Goal: Task Accomplishment & Management: Manage account settings

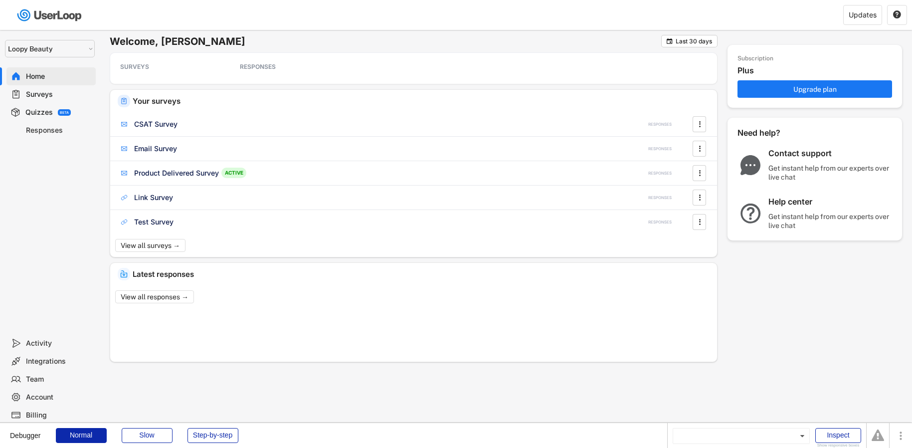
select select ""1348695171700984260__LOOKUP__1621425969652x687239840058835000""
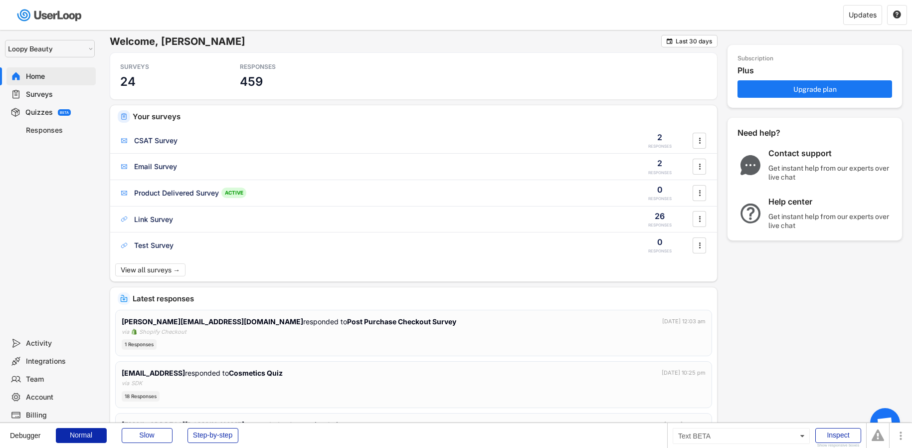
click at [64, 111] on div "BETA" at bounding box center [64, 112] width 9 height 3
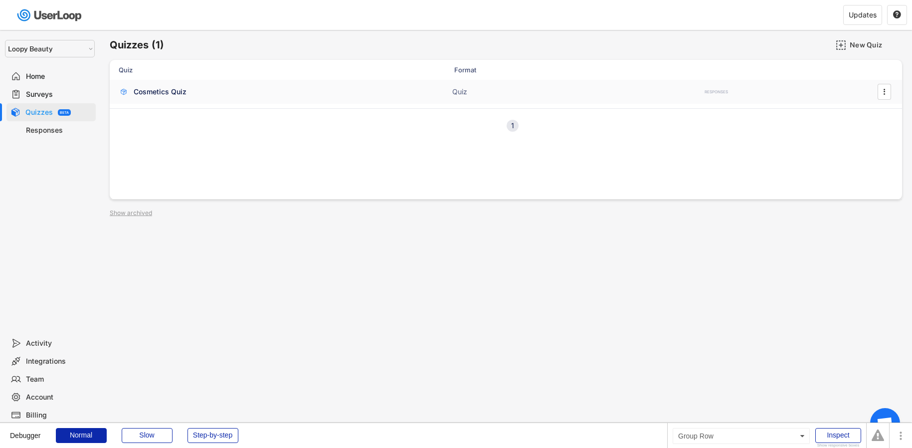
click at [225, 95] on div "Cosmetics Quiz ACTIVE" at bounding box center [218, 92] width 199 height 10
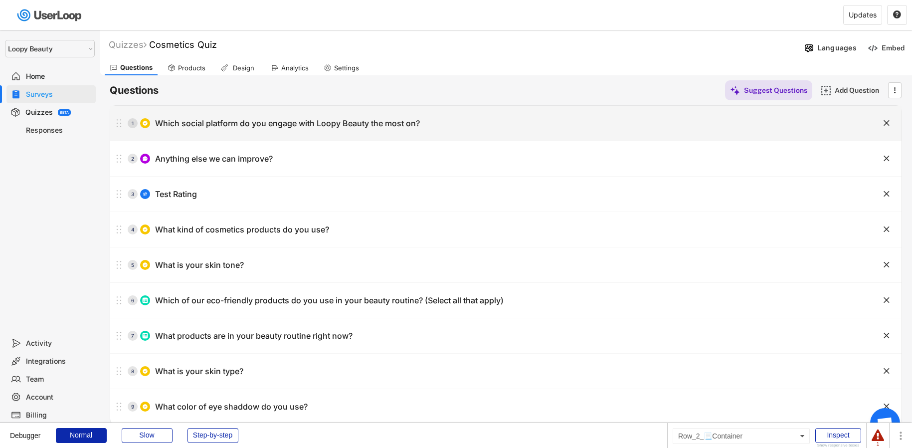
click at [625, 136] on div "1 Which social platform do you engage with Loopy Beauty the most on? " at bounding box center [505, 123] width 791 height 35
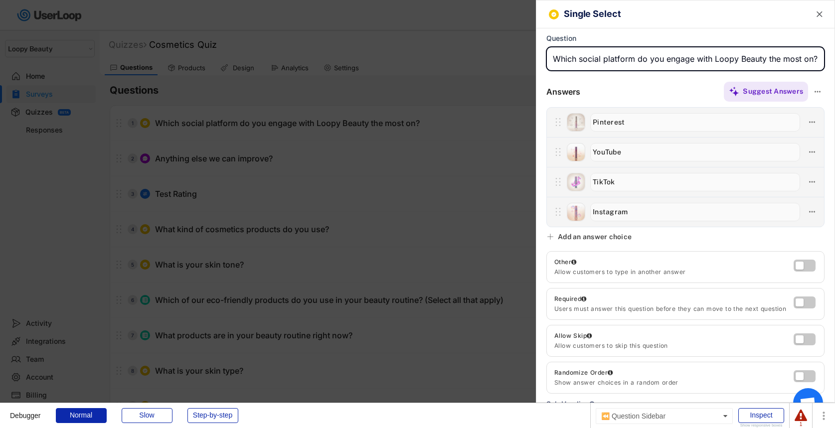
click at [417, 302] on div at bounding box center [417, 214] width 835 height 428
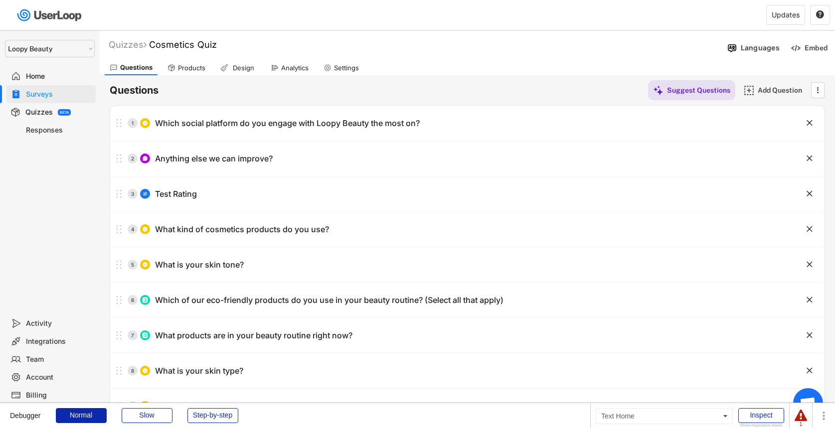
click at [53, 75] on div "Home" at bounding box center [59, 76] width 66 height 9
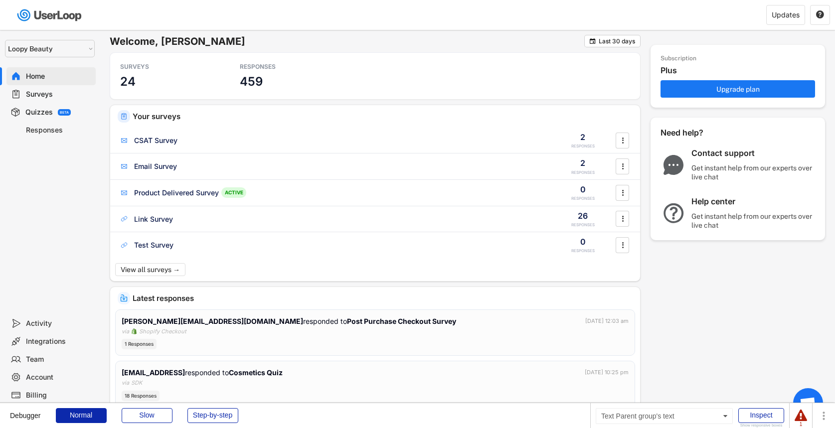
click at [80, 91] on div "Surveys" at bounding box center [59, 94] width 66 height 9
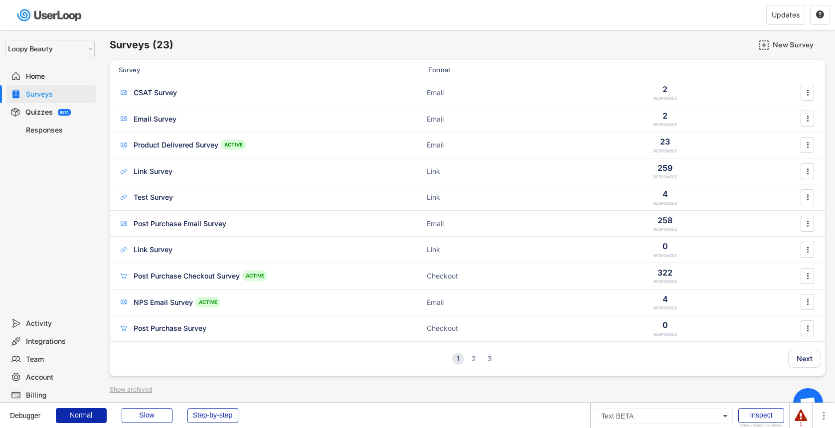
click at [67, 111] on div "BETA" at bounding box center [64, 112] width 9 height 3
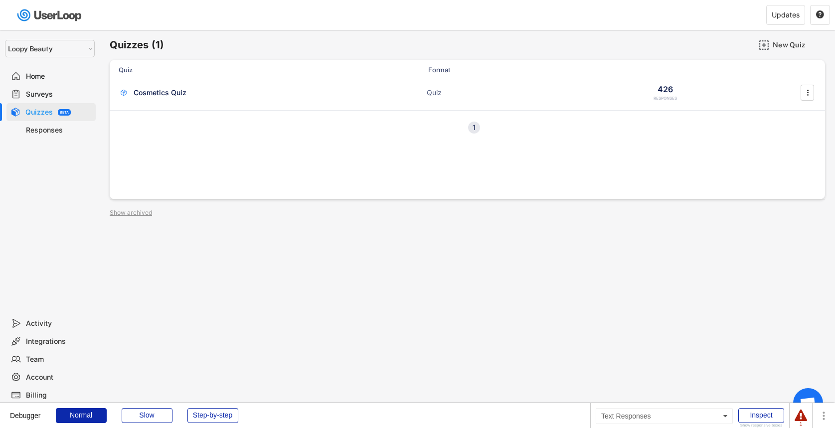
click at [61, 127] on div "Responses" at bounding box center [59, 130] width 66 height 9
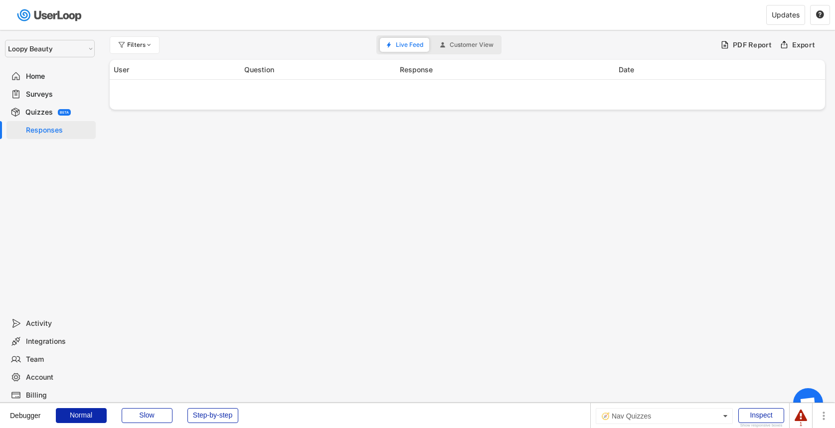
click at [59, 116] on div "Quizzes BETA" at bounding box center [50, 112] width 89 height 18
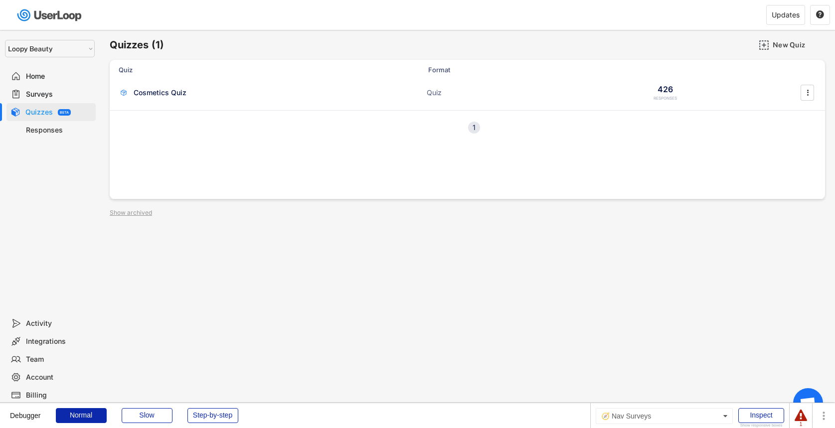
click at [67, 99] on div "Surveys" at bounding box center [59, 94] width 66 height 9
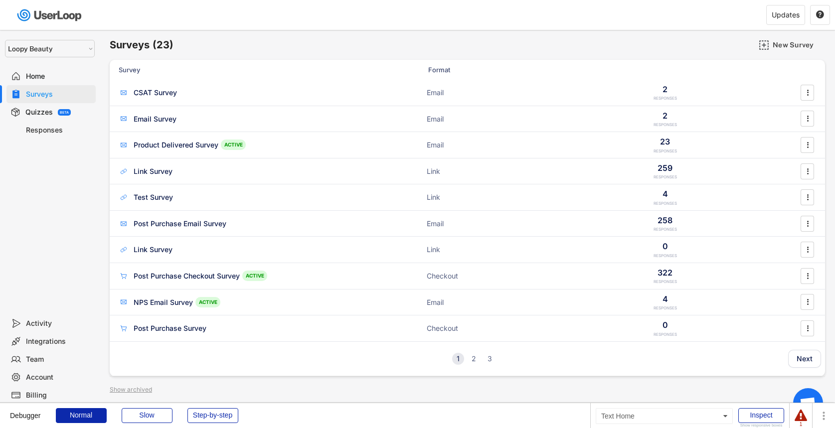
click at [70, 74] on div "Home" at bounding box center [59, 76] width 66 height 9
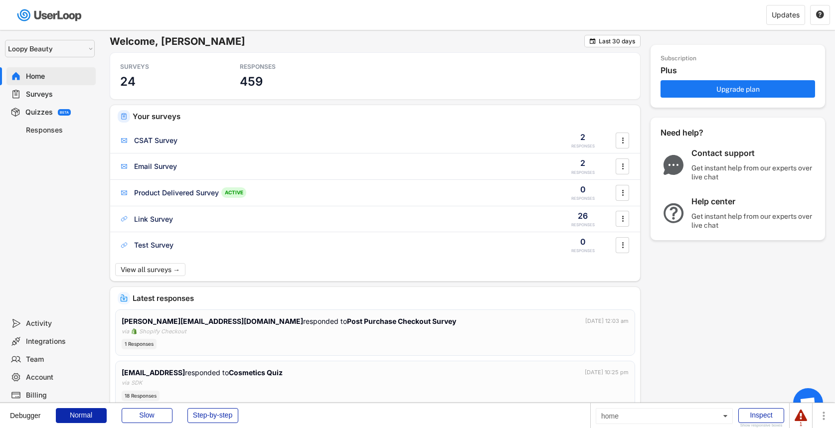
click at [810, 416] on div "1" at bounding box center [800, 415] width 23 height 25
click at [801, 416] on div at bounding box center [801, 416] width 12 height 12
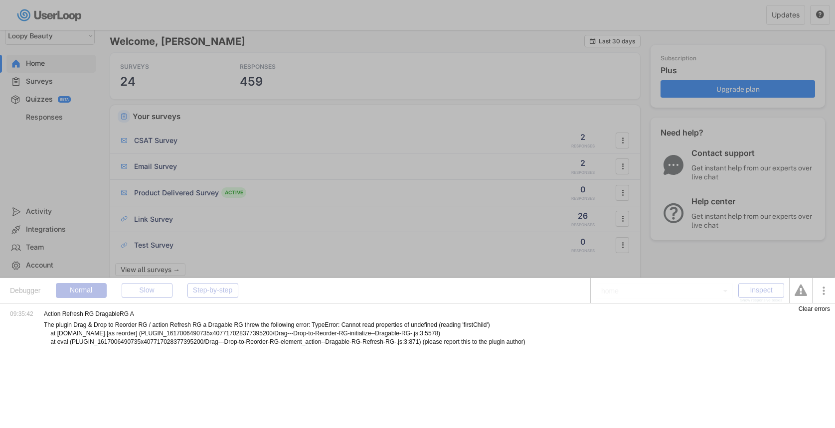
click at [500, 226] on div at bounding box center [417, 214] width 835 height 428
click at [813, 304] on div "09:35:42 Action Refresh RG DragableRG A The plugin Drag & Drop to Reorder RG / …" at bounding box center [417, 365] width 835 height 125
click at [813, 310] on div "Clear errors" at bounding box center [814, 309] width 31 height 6
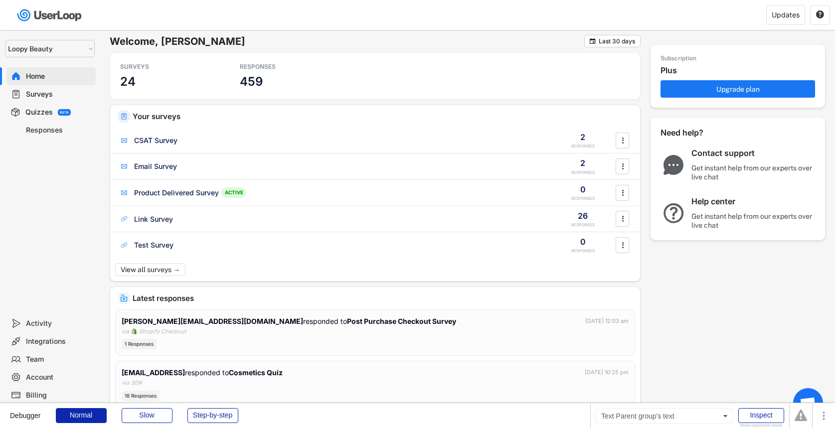
click at [40, 97] on div "Surveys" at bounding box center [59, 94] width 66 height 9
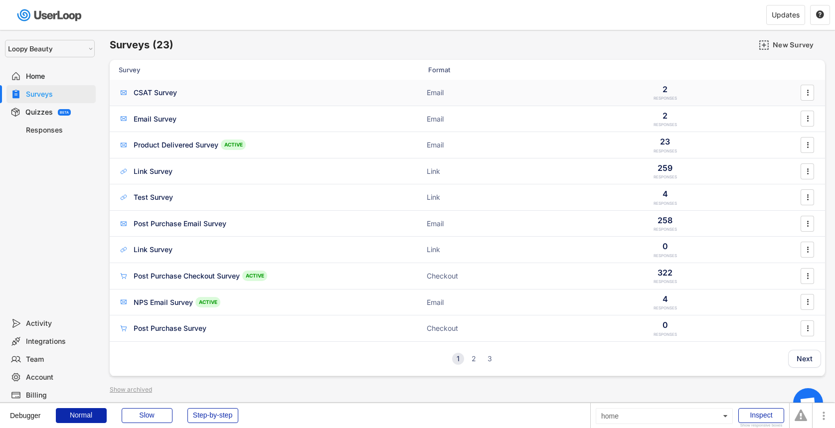
click at [196, 85] on div "CSAT Survey ACTIVE Email 2 RESPONSES " at bounding box center [467, 93] width 715 height 26
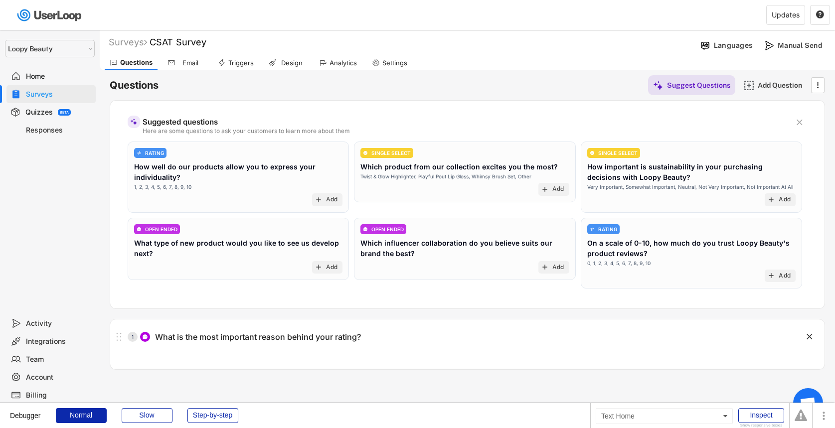
click at [26, 80] on div "Home" at bounding box center [59, 76] width 66 height 9
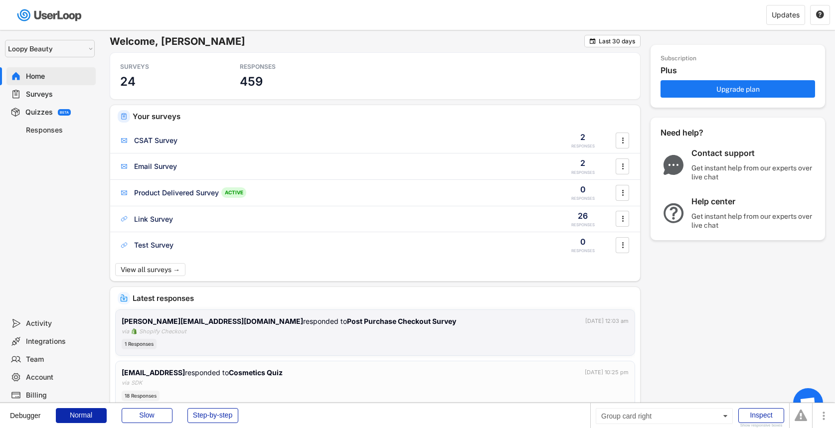
click at [311, 343] on div "1 Responses" at bounding box center [375, 344] width 507 height 10
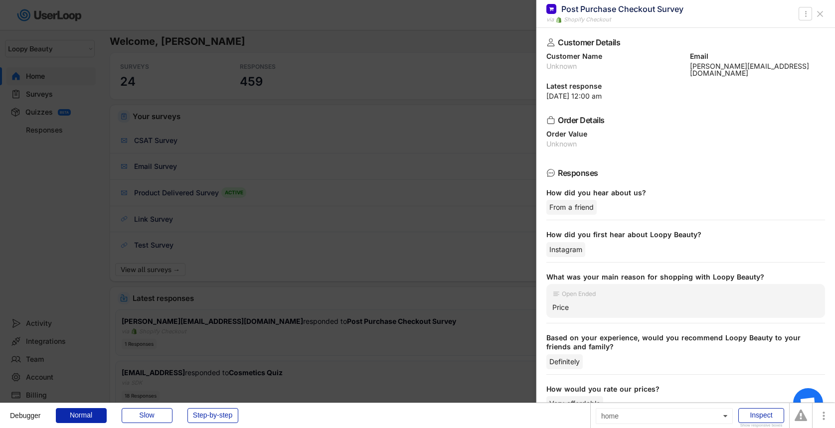
click at [313, 311] on div at bounding box center [417, 214] width 835 height 428
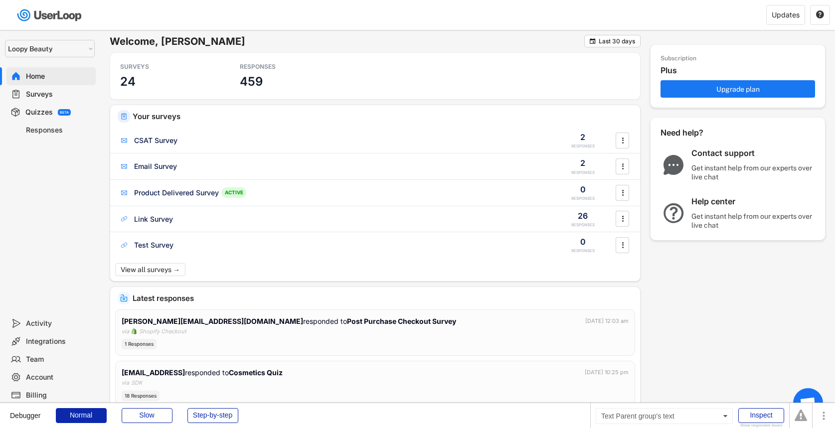
click at [39, 96] on div "Surveys" at bounding box center [59, 94] width 66 height 9
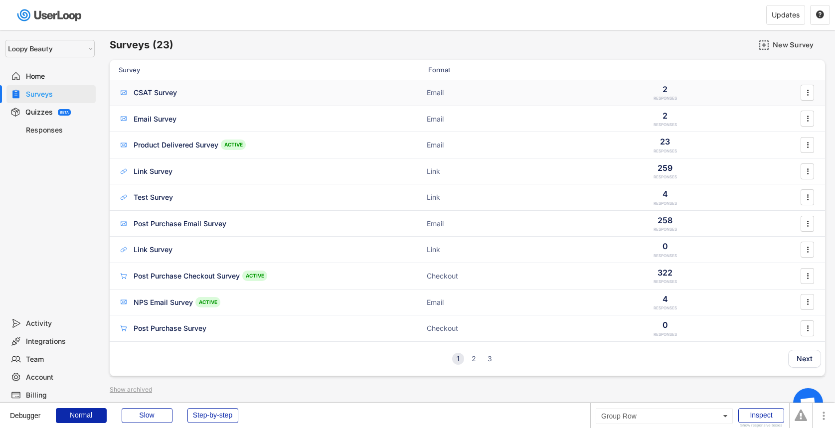
click at [298, 97] on div "CSAT Survey ACTIVE" at bounding box center [218, 92] width 199 height 10
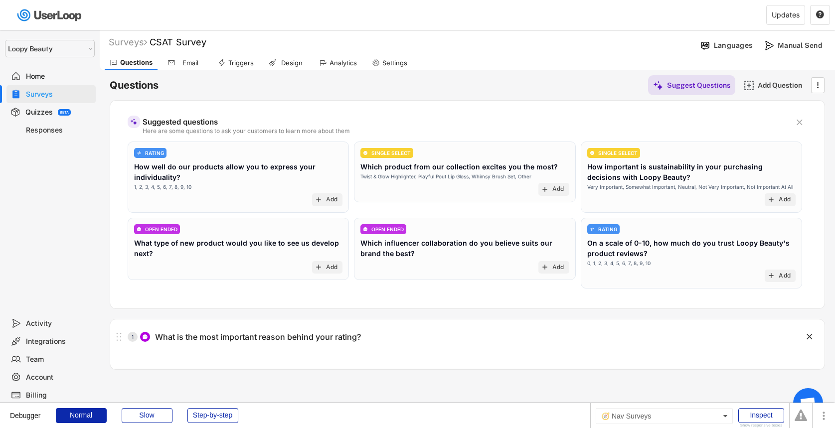
click at [66, 92] on div "Surveys" at bounding box center [59, 94] width 66 height 9
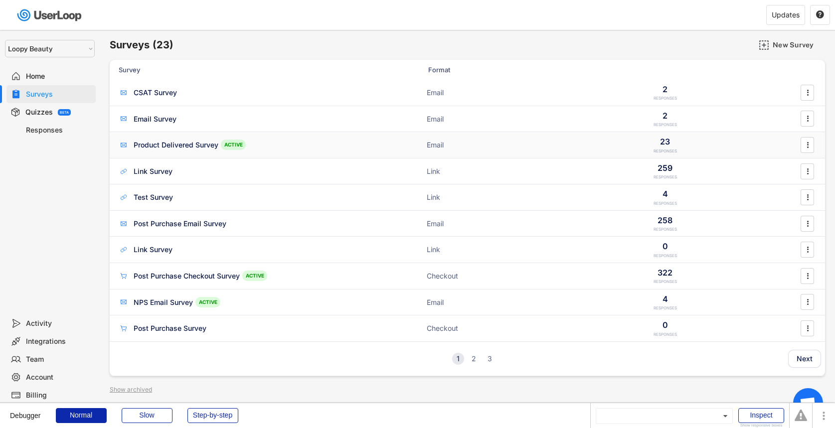
click at [201, 139] on div "Product Delivered Survey ACTIVE Email 23 RESPONSES " at bounding box center [467, 145] width 715 height 26
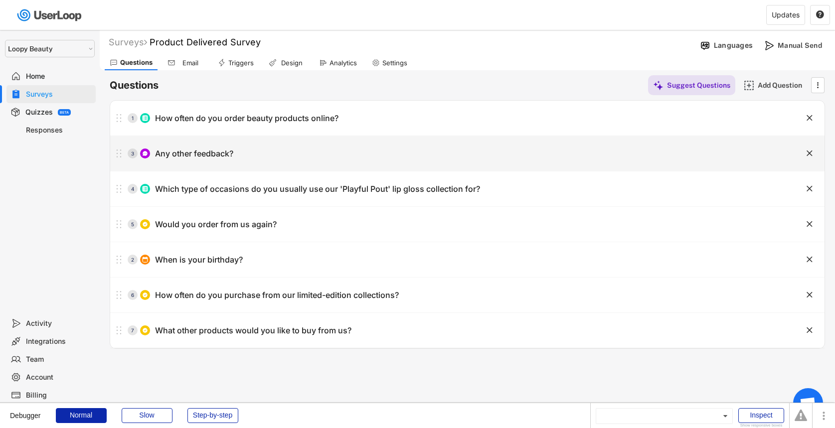
drag, startPoint x: 116, startPoint y: 151, endPoint x: 122, endPoint y: 259, distance: 108.3
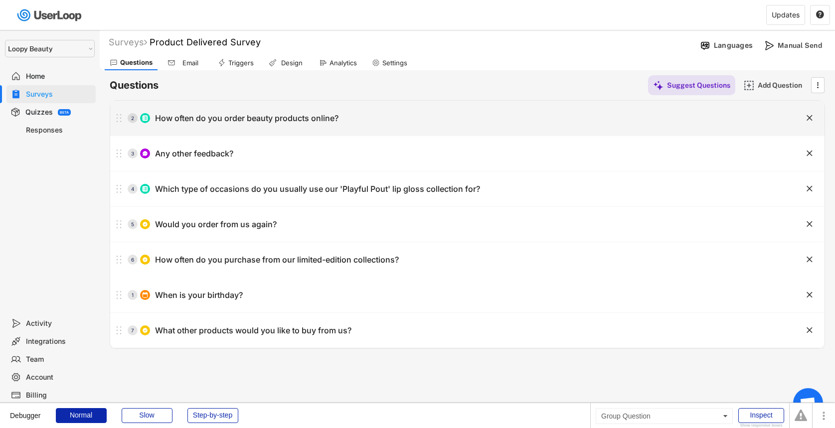
drag, startPoint x: 119, startPoint y: 117, endPoint x: 133, endPoint y: 303, distance: 186.4
click at [430, 122] on div "1 How often do you order beauty products online?" at bounding box center [442, 118] width 664 height 20
type input "How often do you order beauty products online?"
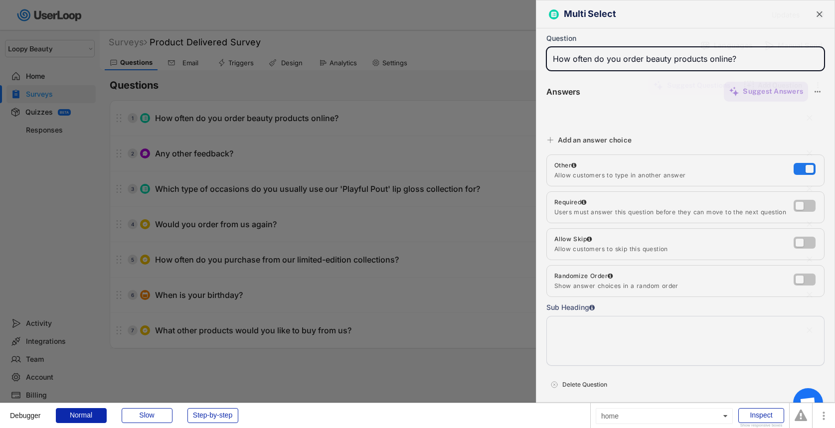
type input "Less than once a month"
type input "1-2 times a month"
type input "3-4 times a month"
type input "5 or more times a month"
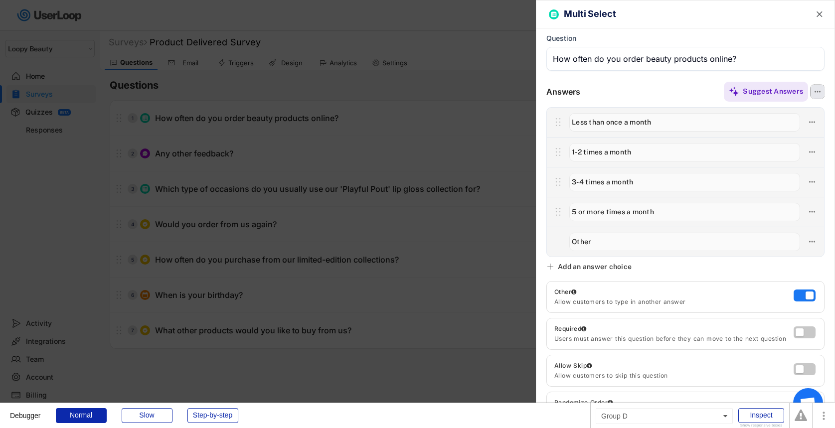
click at [819, 94] on icon at bounding box center [817, 91] width 9 height 9
click at [609, 92] on div "Suggest Answers" at bounding box center [702, 92] width 244 height 20
click at [468, 163] on div at bounding box center [417, 214] width 835 height 428
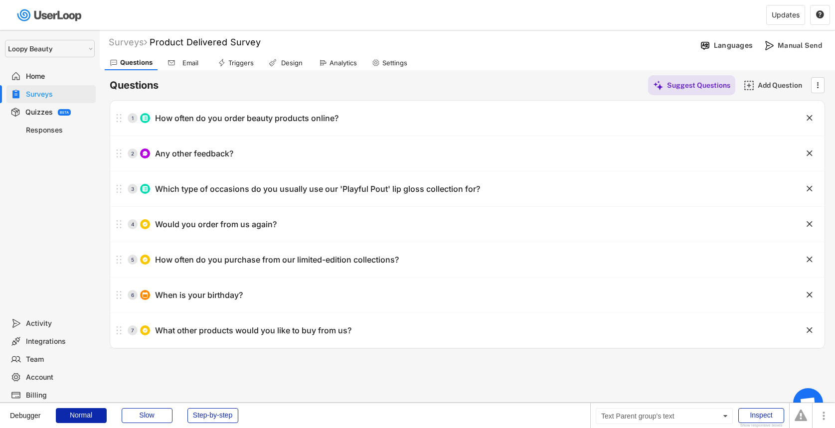
click at [47, 94] on div "Surveys" at bounding box center [59, 94] width 66 height 9
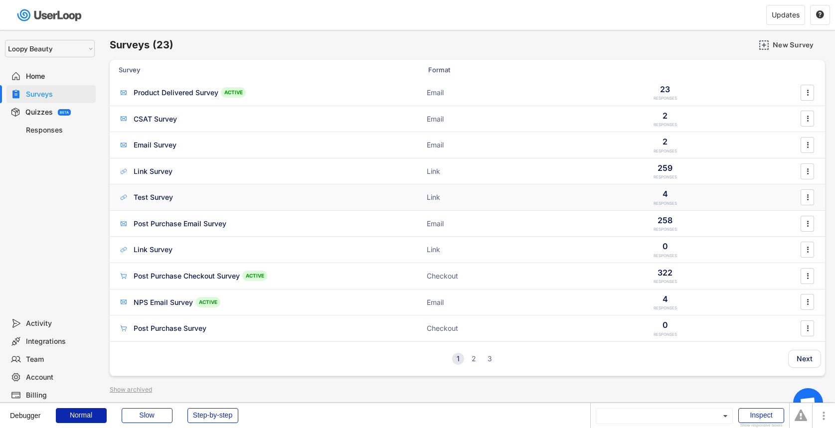
click at [169, 175] on div "Link Survey" at bounding box center [153, 171] width 39 height 10
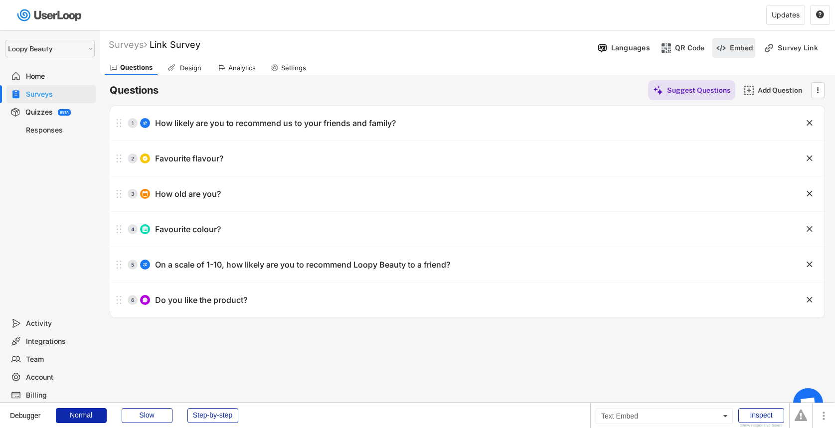
click at [749, 53] on div "Embed" at bounding box center [741, 48] width 23 height 20
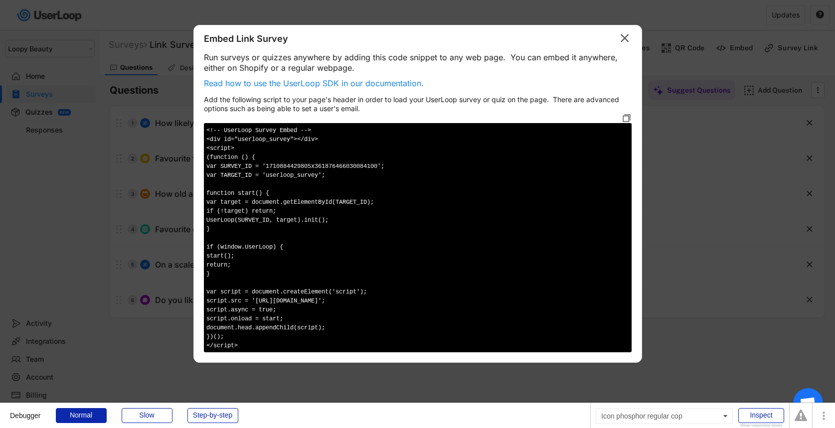
click at [622, 120] on icon at bounding box center [627, 118] width 10 height 10
click at [714, 149] on div at bounding box center [417, 214] width 835 height 428
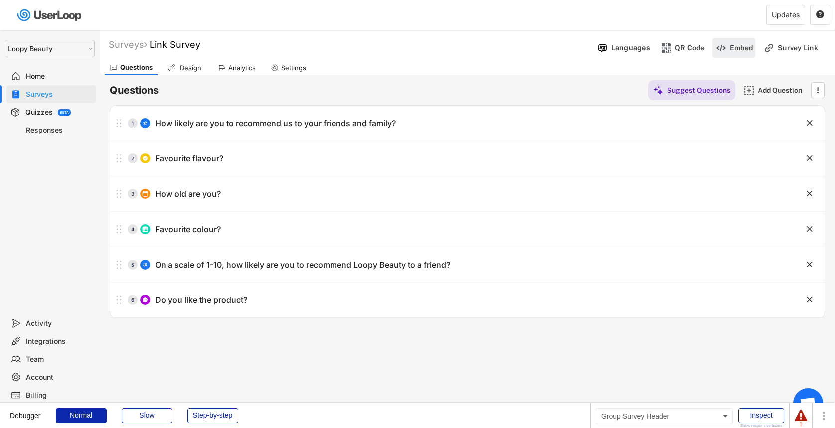
click at [730, 54] on div "Embed" at bounding box center [741, 48] width 23 height 20
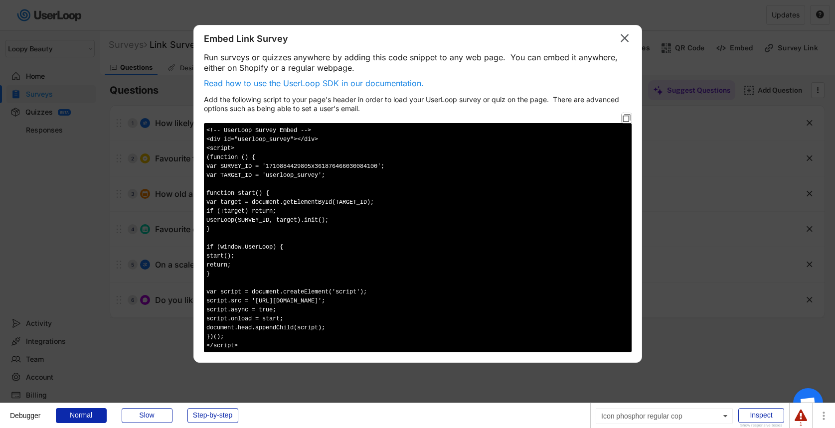
click at [623, 119] on use at bounding box center [627, 118] width 10 height 10
click at [118, 218] on div at bounding box center [417, 214] width 835 height 428
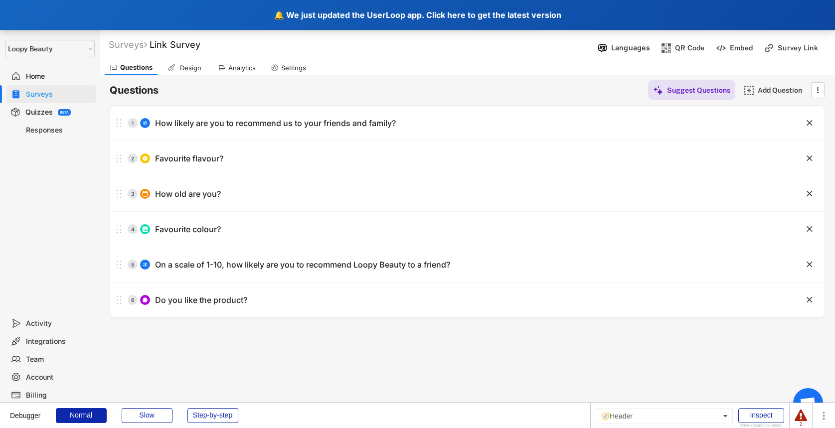
click at [223, 9] on div "🔔 We just updated the UserLoop app. Click here to get the latest version" at bounding box center [417, 15] width 835 height 30
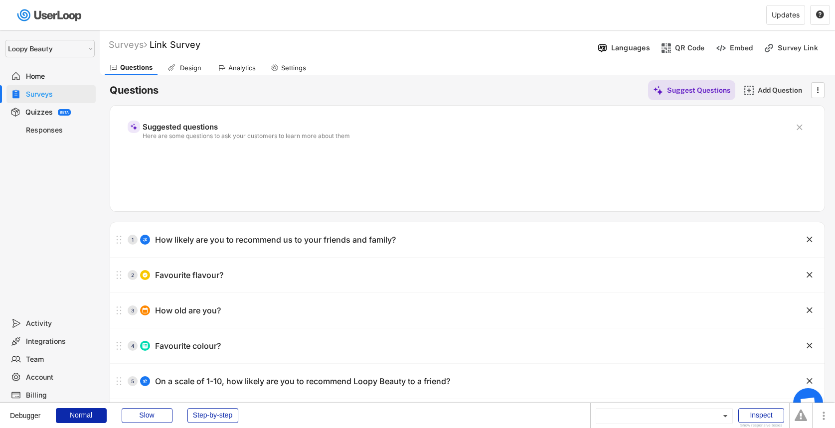
select select ""1348695171700984260__LOOKUP__1621425969652x687239840058835000""
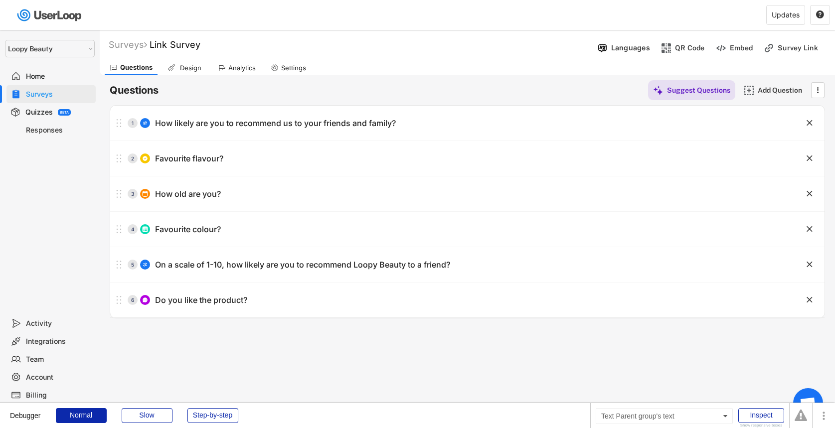
click at [75, 91] on div "Surveys" at bounding box center [59, 94] width 66 height 9
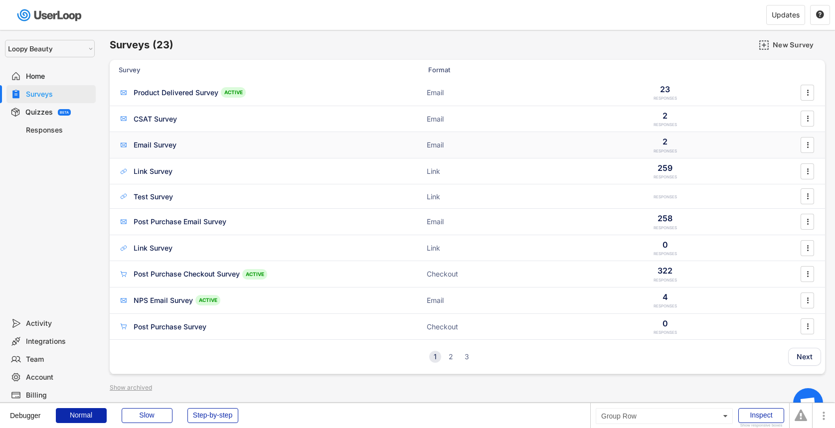
click at [177, 150] on div "Email Survey Email 2 RESPONSES " at bounding box center [467, 145] width 715 height 26
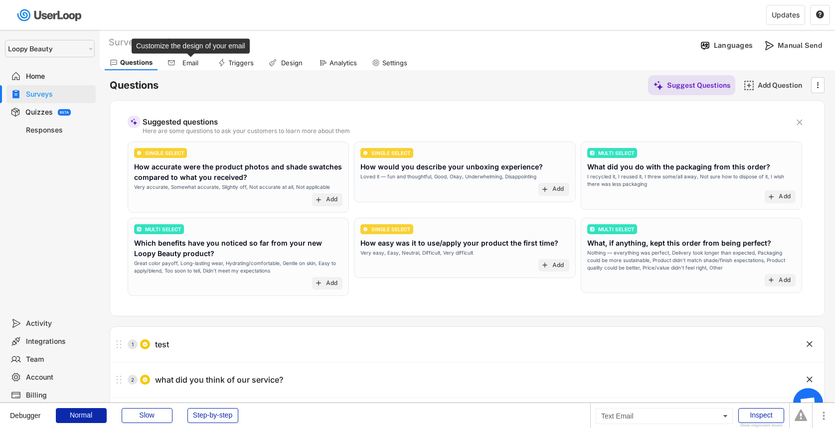
click at [186, 62] on div "Email" at bounding box center [190, 63] width 25 height 8
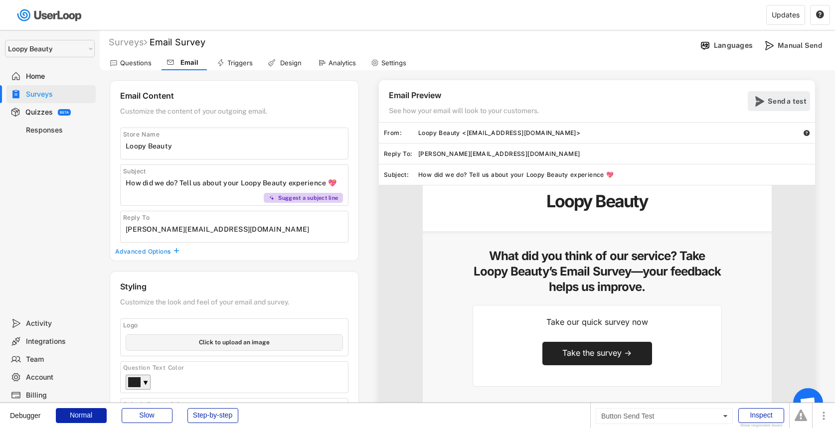
click at [792, 108] on div "Send a test" at bounding box center [788, 101] width 40 height 20
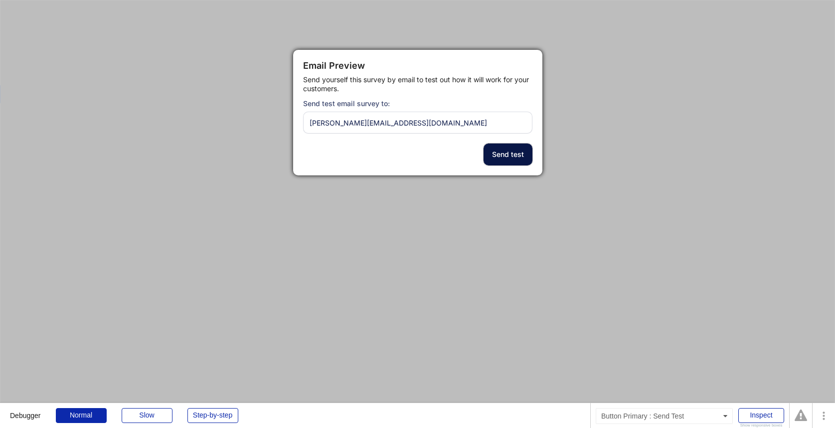
click at [501, 155] on button "Send test" at bounding box center [507, 155] width 49 height 22
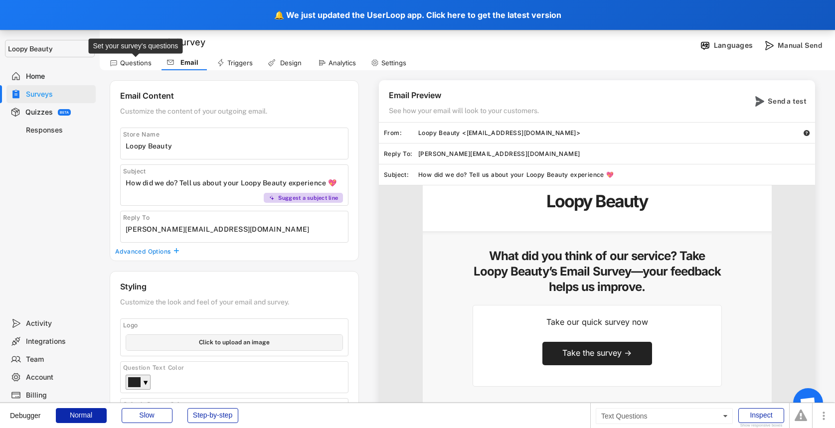
click at [148, 62] on div "Questions" at bounding box center [135, 63] width 31 height 8
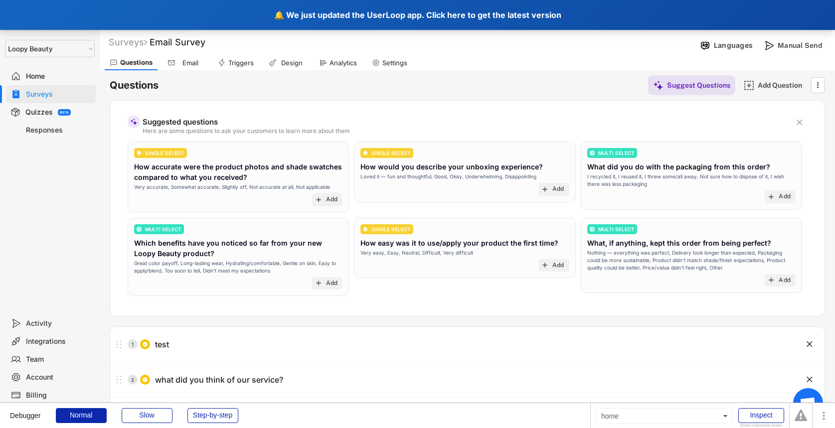
click at [292, 3] on div "🔔 We just updated the UserLoop app. Click here to get the latest version" at bounding box center [417, 15] width 835 height 30
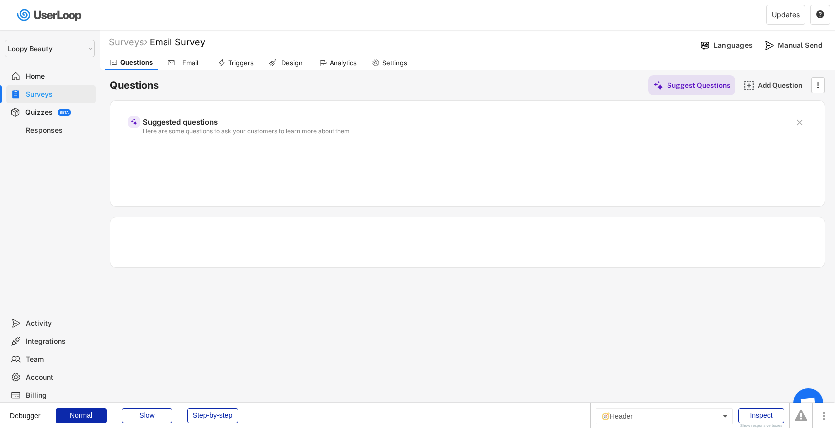
select select ""1348695171700984260__LOOKUP__1621425969652x687239840058835000""
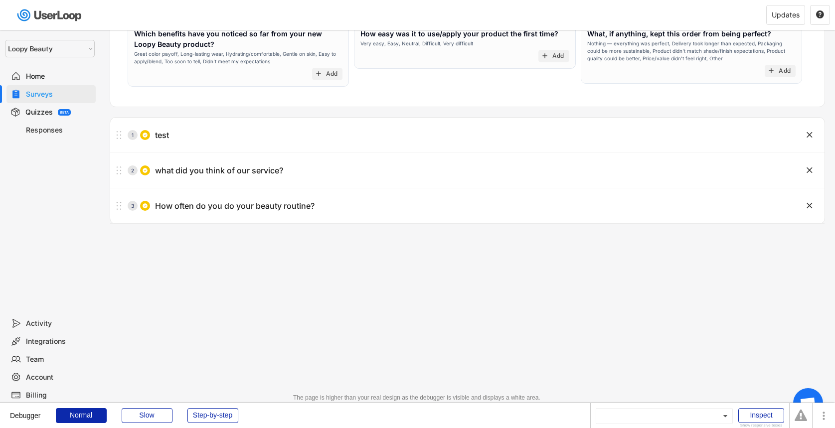
scroll to position [212, 0]
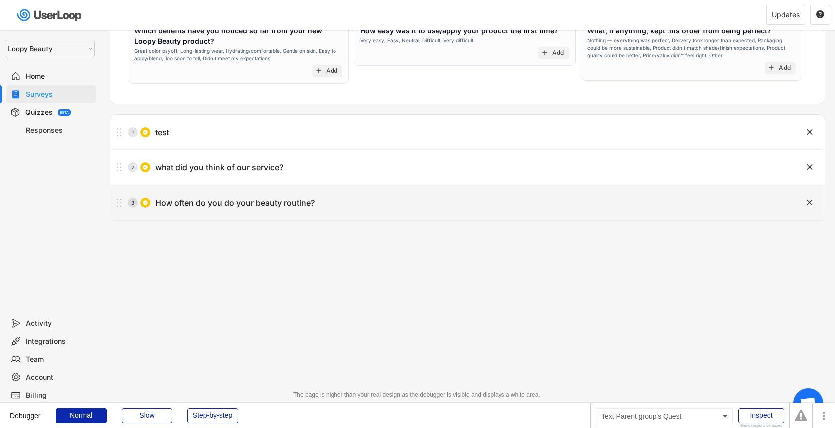
click at [299, 207] on div "How often do you do your beauty routine?" at bounding box center [235, 203] width 160 height 10
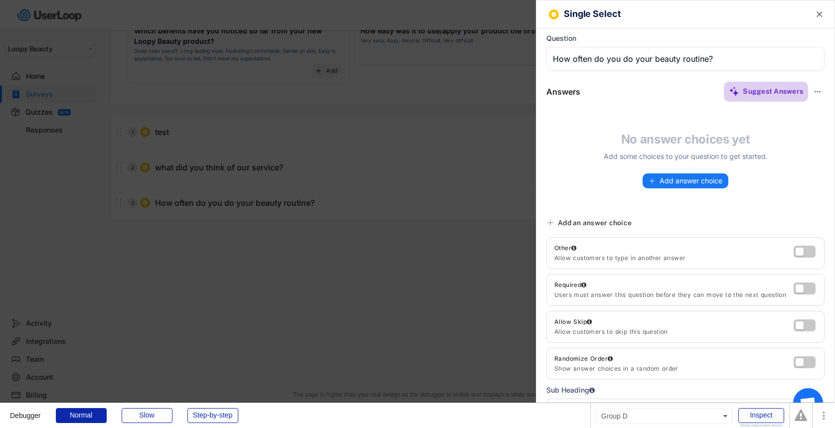
click at [759, 96] on div "Suggest Answers" at bounding box center [773, 92] width 60 height 20
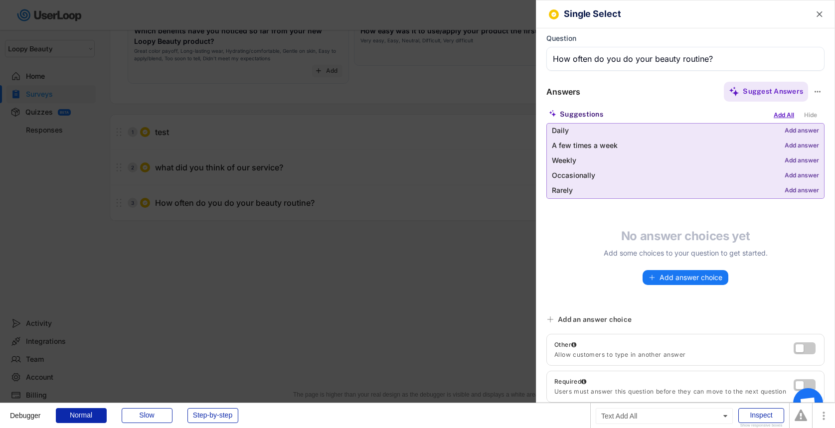
click at [789, 115] on div "Add All" at bounding box center [783, 115] width 25 height 11
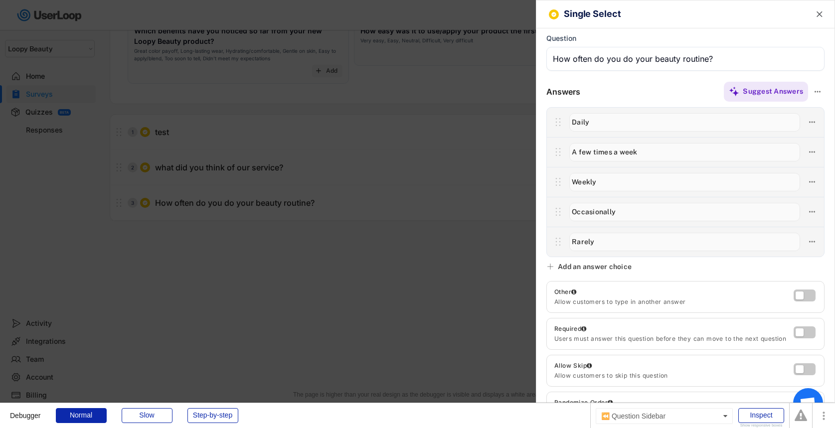
click at [248, 133] on div at bounding box center [417, 214] width 835 height 428
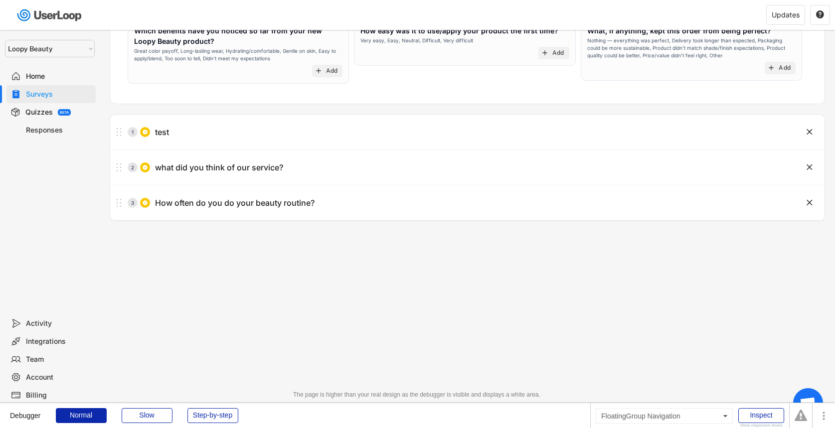
click at [50, 131] on div "Responses" at bounding box center [59, 130] width 66 height 9
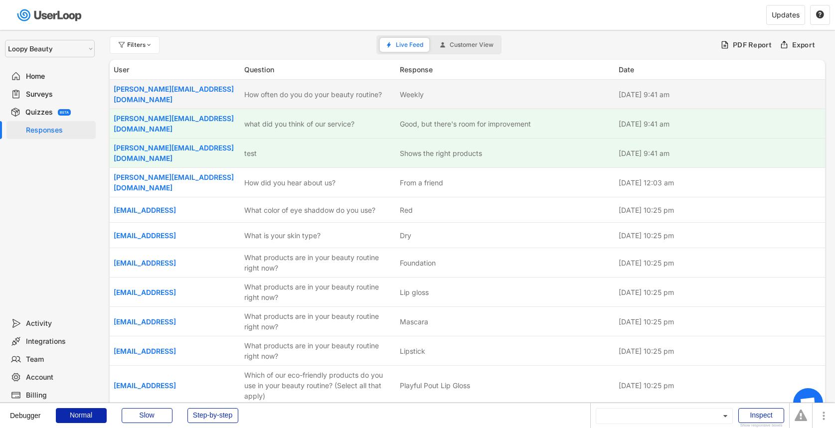
click at [333, 99] on div "james@prodcel.com How often do you do your beauty routine? Weekly Sep 23, 2025 …" at bounding box center [467, 94] width 715 height 29
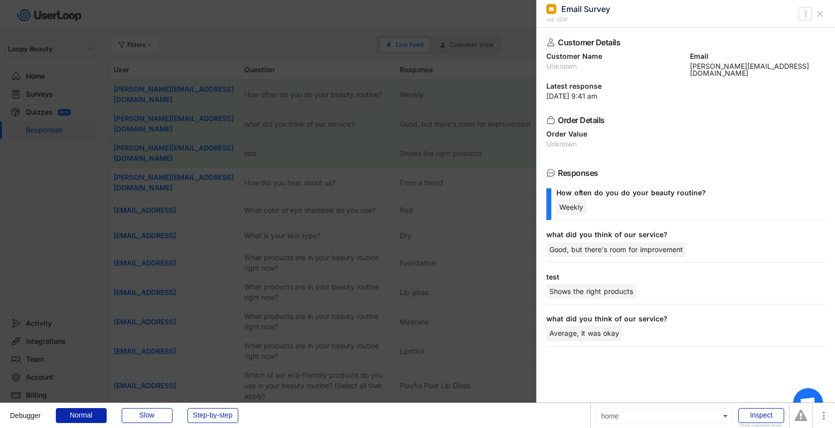
click at [333, 99] on div at bounding box center [417, 214] width 835 height 428
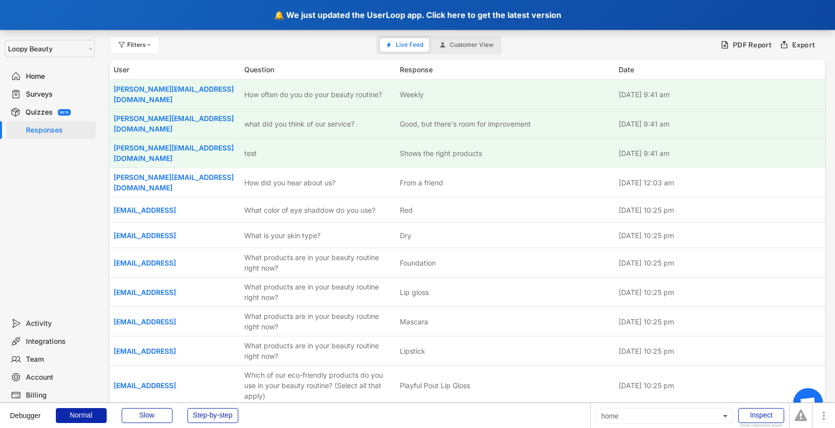
click at [448, 8] on div "🔔 We just updated the UserLoop app. Click here to get the latest version" at bounding box center [417, 15] width 835 height 30
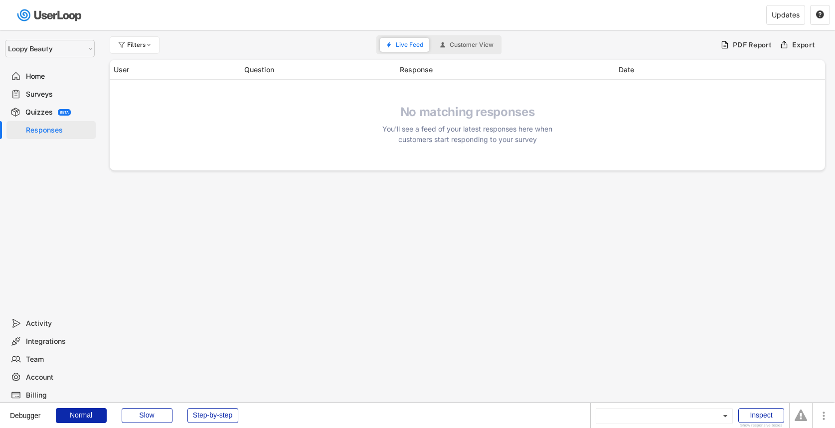
select select ""1348695171700984260__LOOKUP__1621425969652x687239840058835000""
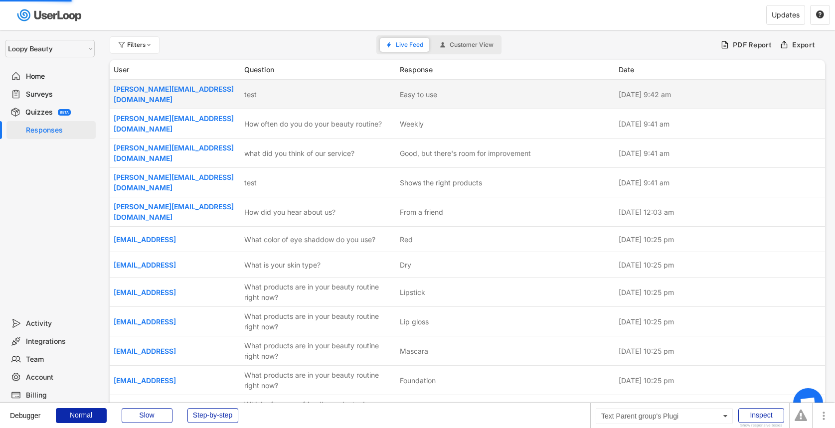
click at [390, 94] on div "test" at bounding box center [319, 94] width 150 height 10
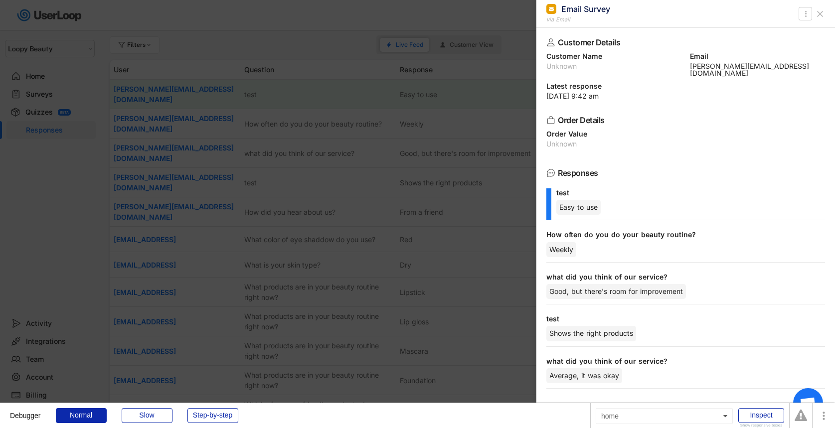
click at [340, 163] on div at bounding box center [417, 214] width 835 height 428
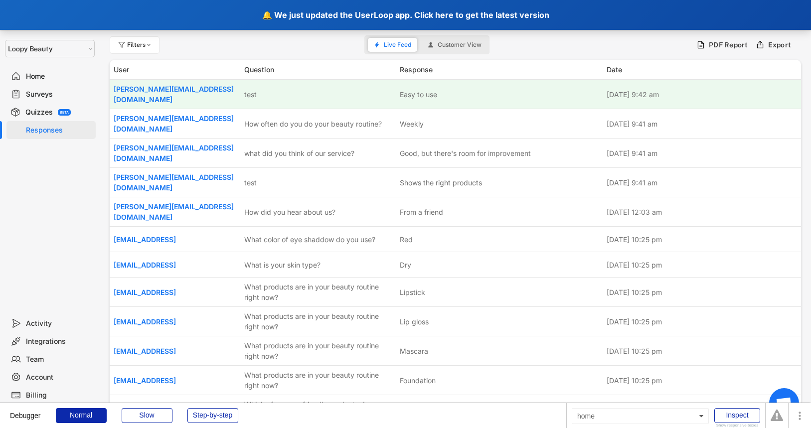
click at [709, 24] on div "🔔 We just updated the UserLoop app. Click here to get the latest version" at bounding box center [405, 15] width 811 height 30
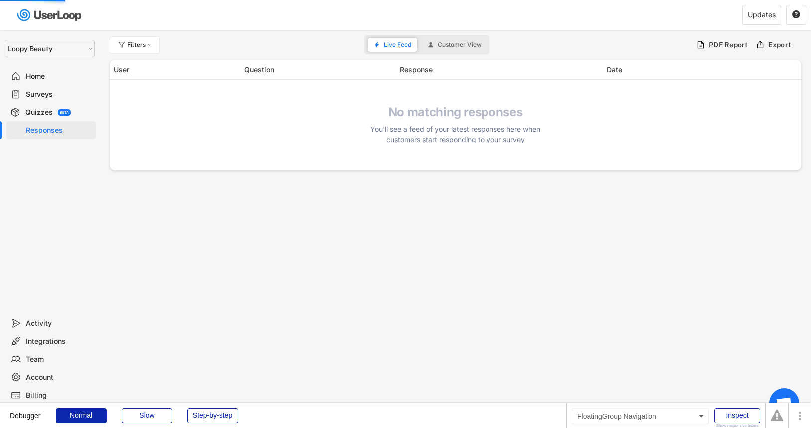
select select ""1348695171700984260__LOOKUP__1621425969652x687239840058835000""
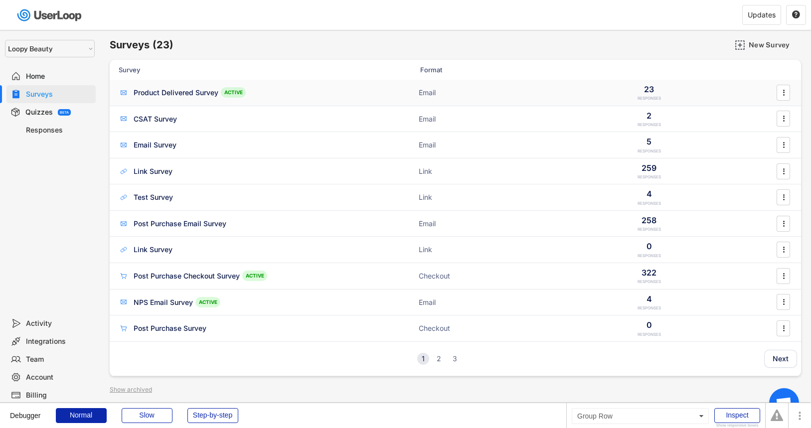
click at [275, 91] on div "Product Delivered Survey ACTIVE" at bounding box center [218, 92] width 199 height 10
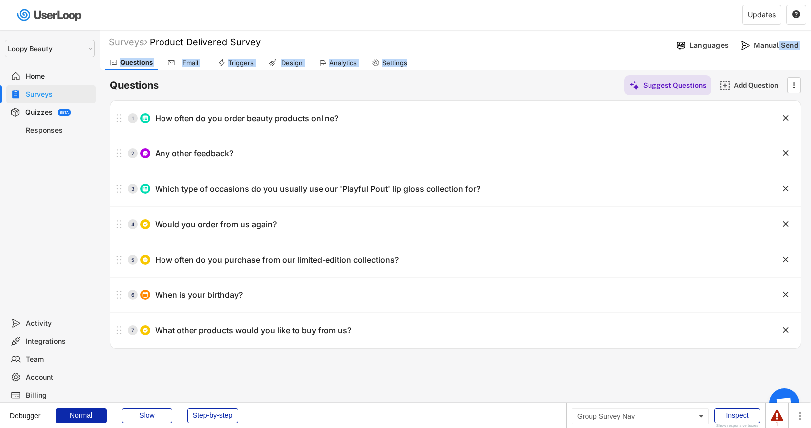
drag, startPoint x: 779, startPoint y: 48, endPoint x: 784, endPoint y: 62, distance: 14.2
click at [784, 62] on div "Surveys Product Delivered Survey Languages Manual Send Questions Email Triggers…" at bounding box center [455, 50] width 711 height 40
click at [784, 62] on div "Questions Email Triggers Design Analytics Settings" at bounding box center [455, 61] width 711 height 17
click at [182, 73] on div "Questions Suggest Questions Add Question  No questions yet Add some questions …" at bounding box center [455, 209] width 691 height 279
click at [182, 63] on div "Email" at bounding box center [190, 63] width 25 height 8
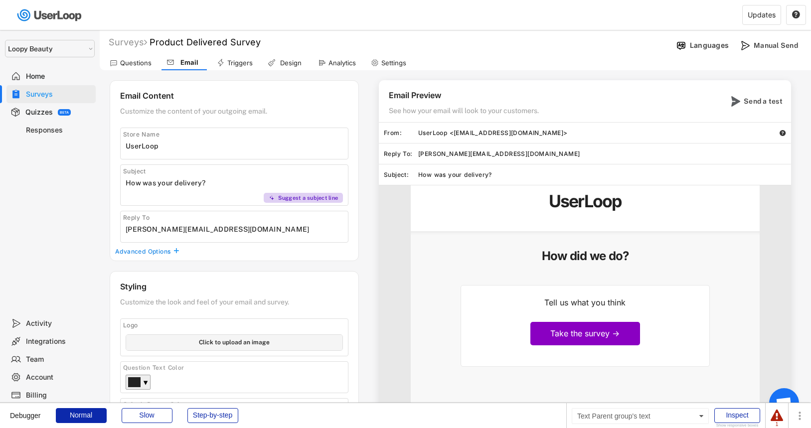
click at [52, 97] on div "Surveys" at bounding box center [59, 94] width 66 height 9
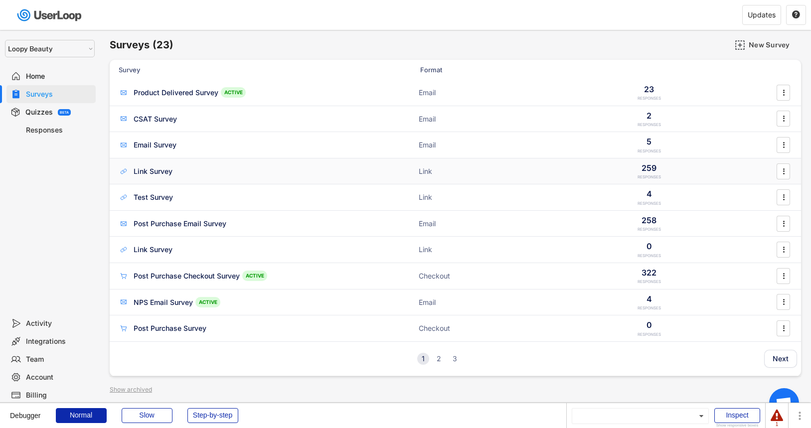
click at [195, 177] on div "Link Survey Link 259 RESPONSES " at bounding box center [455, 172] width 691 height 26
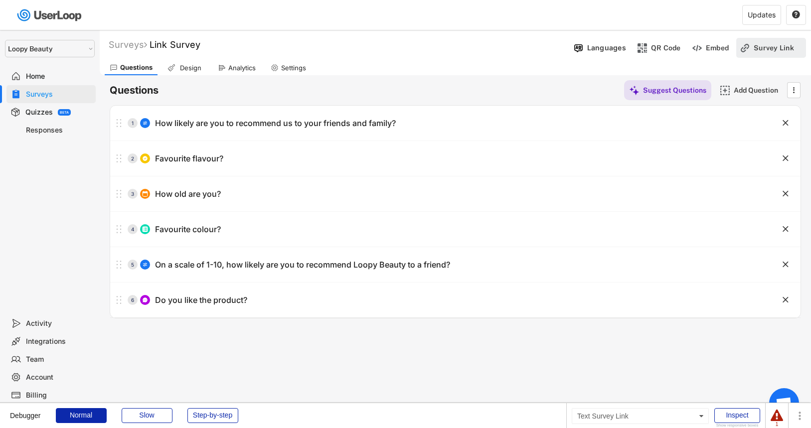
click at [766, 45] on div "Survey Link" at bounding box center [779, 47] width 50 height 9
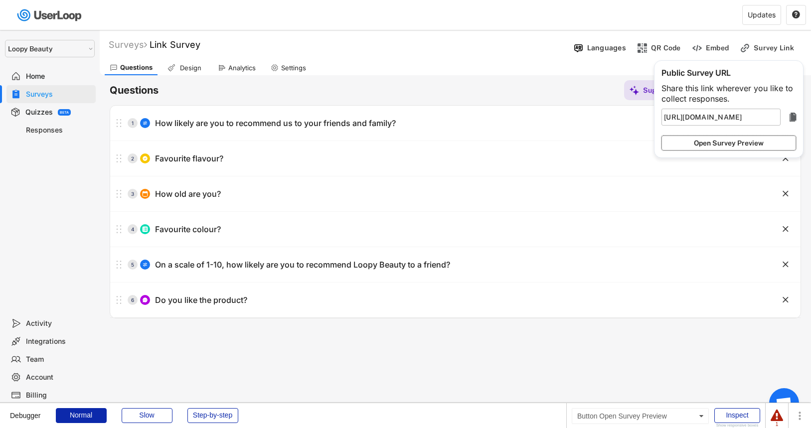
click at [712, 146] on button "Open Survey Preview" at bounding box center [728, 143] width 135 height 15
click at [74, 133] on div "Responses" at bounding box center [59, 130] width 66 height 9
type input "https://userloop.io/version-test/s/"
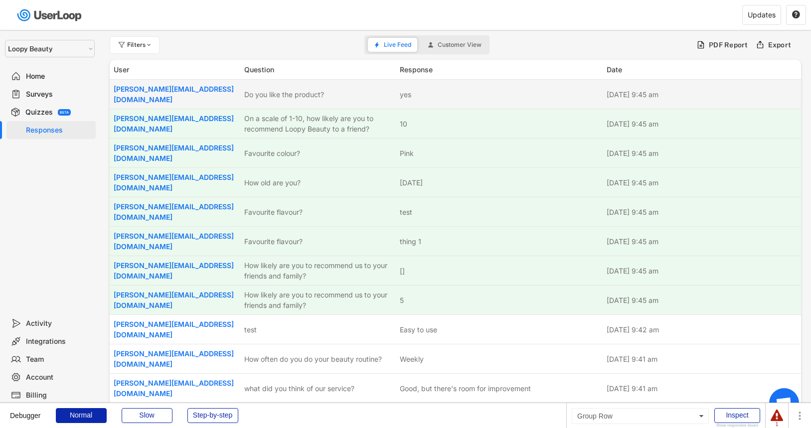
click at [232, 92] on div "[PERSON_NAME][EMAIL_ADDRESS][DOMAIN_NAME]" at bounding box center [176, 94] width 125 height 21
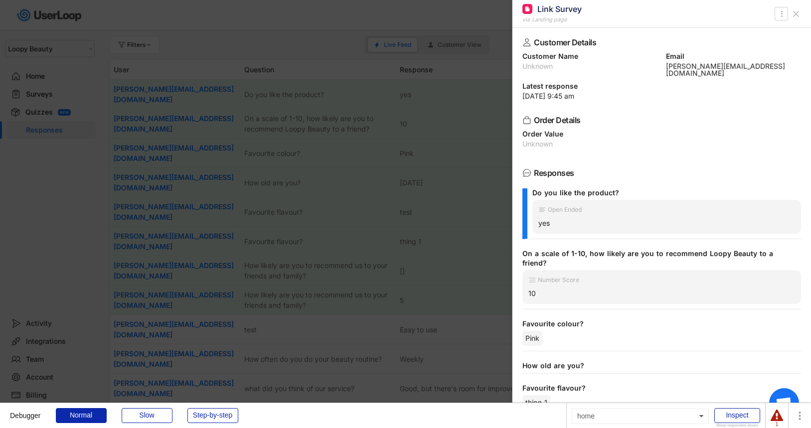
drag, startPoint x: 307, startPoint y: 266, endPoint x: 309, endPoint y: 258, distance: 8.7
click at [307, 266] on div at bounding box center [405, 214] width 811 height 428
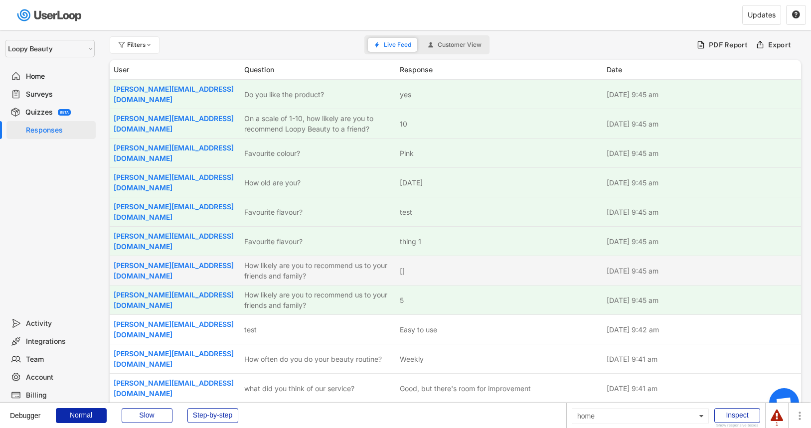
click at [310, 260] on div "How likely are you to recommend us to your friends and family?" at bounding box center [319, 270] width 150 height 21
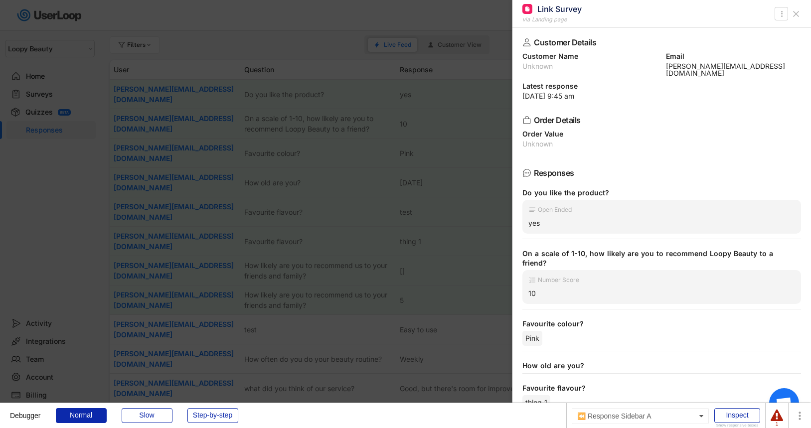
scroll to position [0, 0]
click at [481, 216] on div at bounding box center [405, 214] width 811 height 428
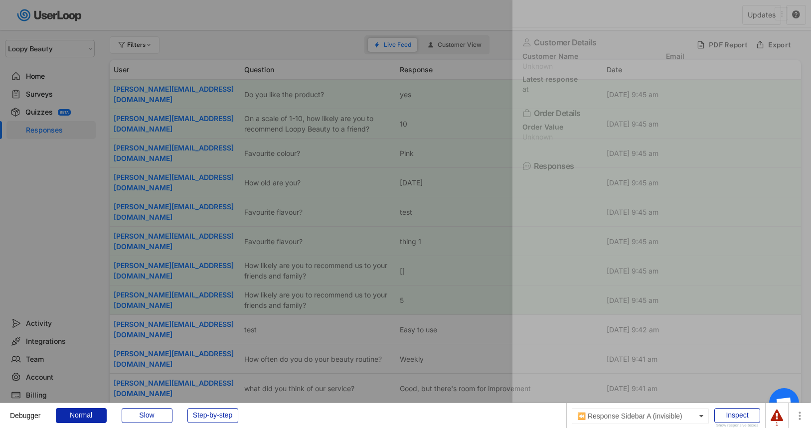
scroll to position [0, 0]
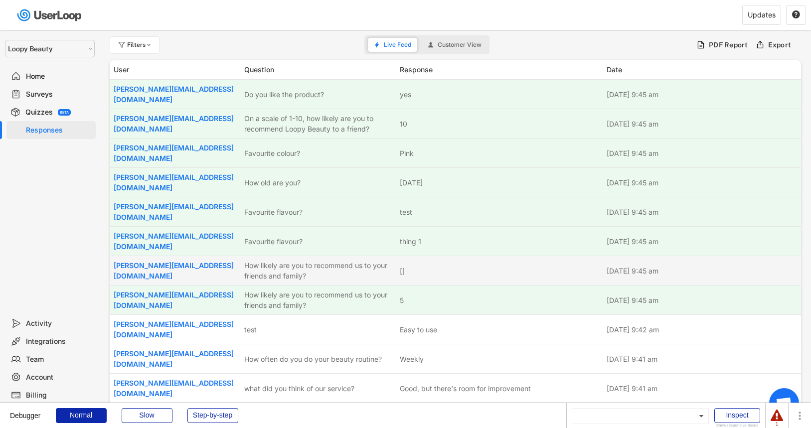
click at [396, 256] on div "james@userloop.io How likely are you to recommend us to your friends and family…" at bounding box center [455, 270] width 691 height 29
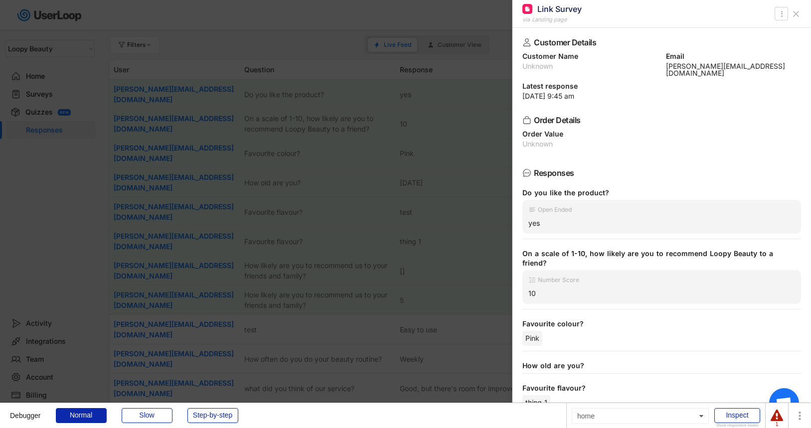
scroll to position [19, 0]
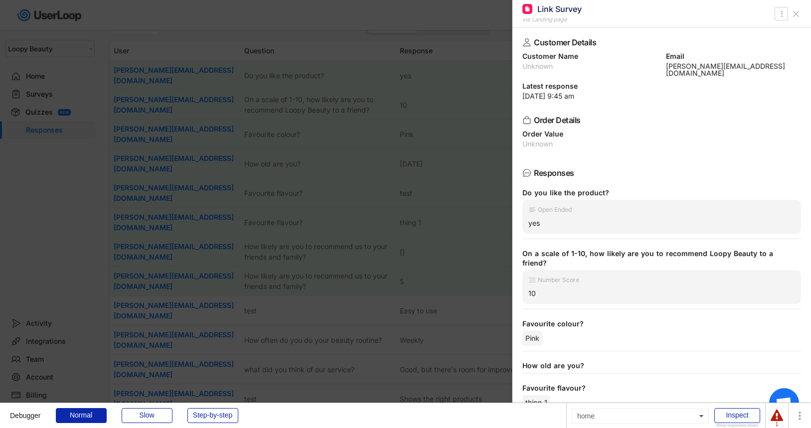
click at [396, 249] on div at bounding box center [405, 214] width 811 height 428
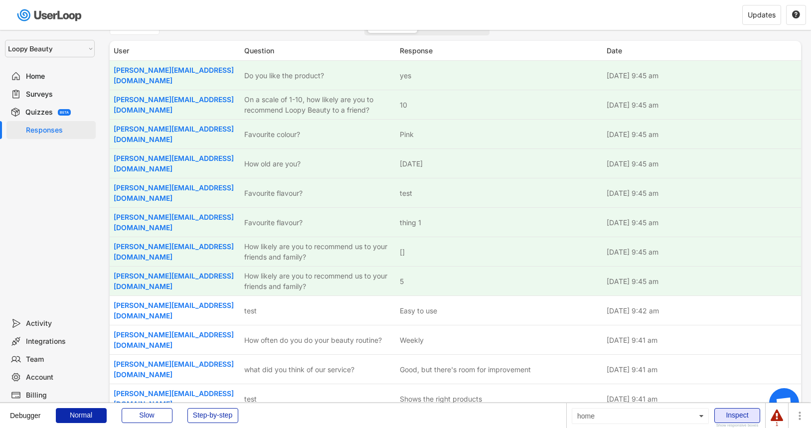
click at [731, 418] on div "Inspect" at bounding box center [737, 415] width 46 height 15
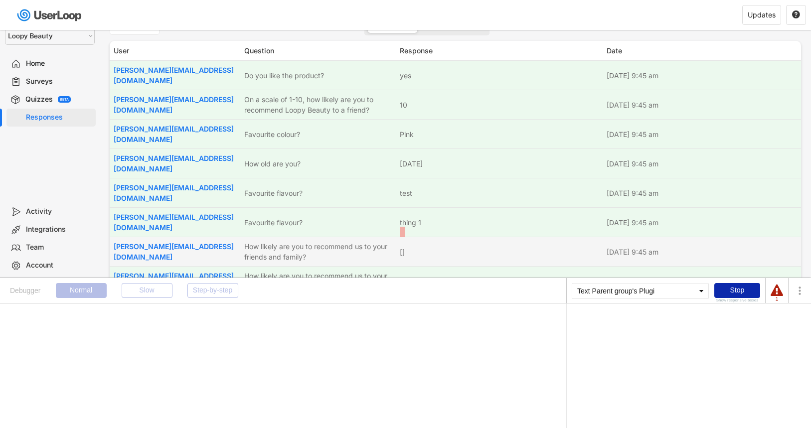
click at [402, 247] on div "[]" at bounding box center [402, 252] width 5 height 10
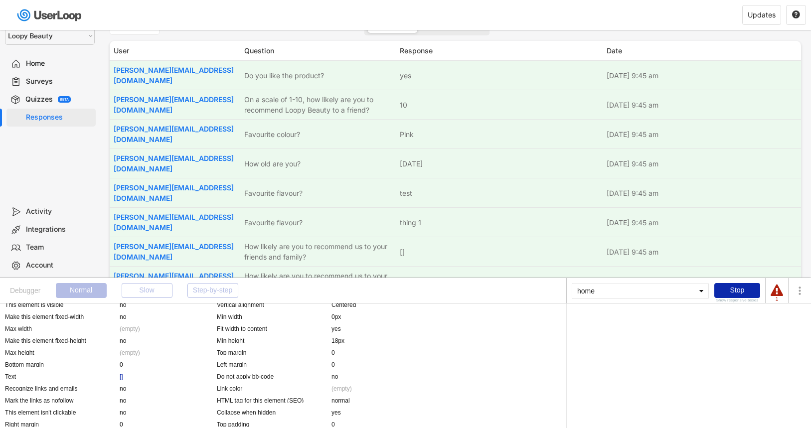
scroll to position [87, 0]
click at [120, 377] on div "[]" at bounding box center [121, 376] width 3 height 8
click at [718, 316] on div "Parent group's Plugin Supabase Response 's answer_text" at bounding box center [689, 320] width 234 height 10
click at [718, 321] on div "'s answer_text" at bounding box center [705, 322] width 38 height 6
click at [668, 319] on div "Parent group's Plugin Supabase Response" at bounding box center [629, 322] width 114 height 6
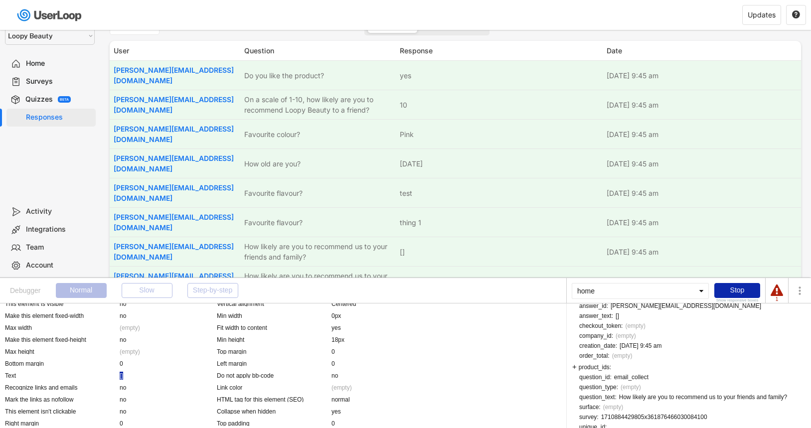
scroll to position [84, 0]
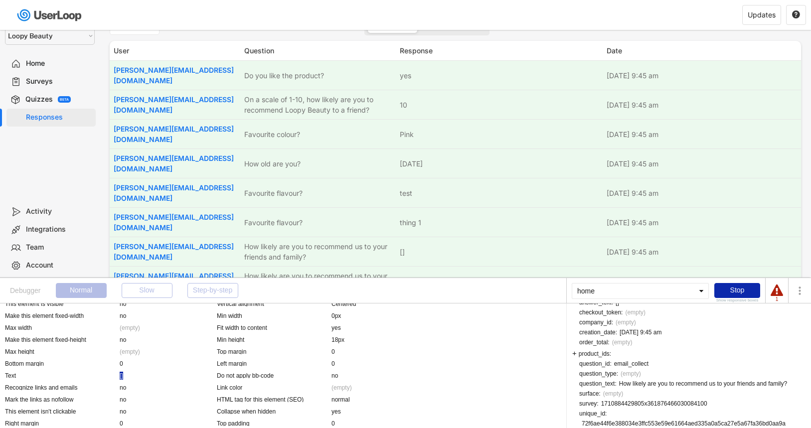
click at [568, 352] on div "Evaluator Parent group's Plugin Supabase Response 's answer_text Parent group's…" at bounding box center [688, 366] width 245 height 125
click at [579, 353] on div "product_ids:" at bounding box center [591, 352] width 39 height 7
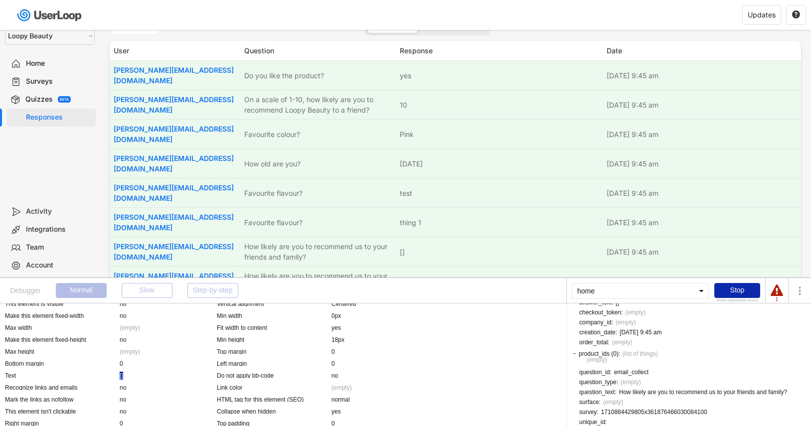
click at [579, 353] on div "product_ids (0): (list of things)" at bounding box center [615, 352] width 86 height 7
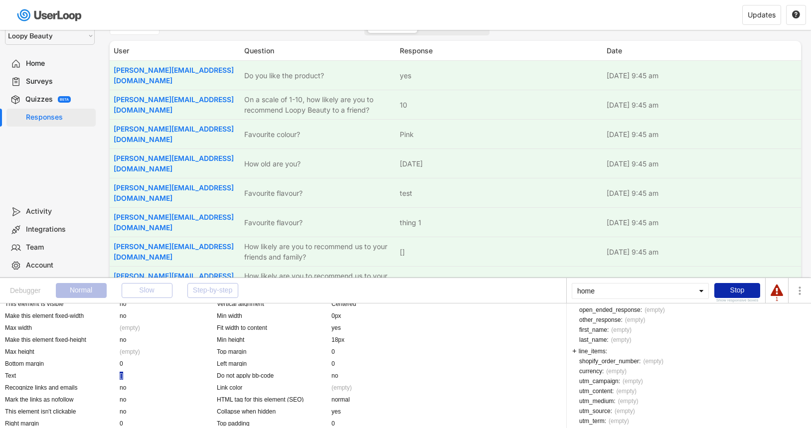
scroll to position [227, 0]
click at [602, 349] on div "shopify_order_number:" at bounding box center [609, 351] width 61 height 6
click at [601, 342] on div "line_items:" at bounding box center [589, 340] width 35 height 7
click at [601, 341] on div "line_items (0): (list of things)" at bounding box center [613, 340] width 82 height 7
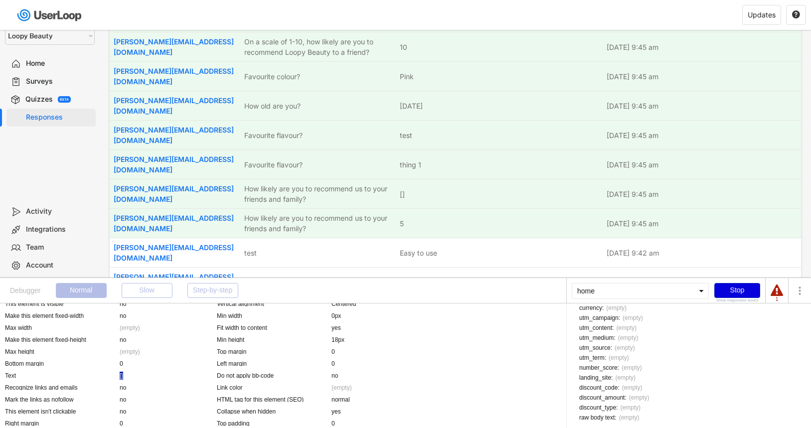
click at [732, 284] on div "Stop" at bounding box center [737, 290] width 46 height 15
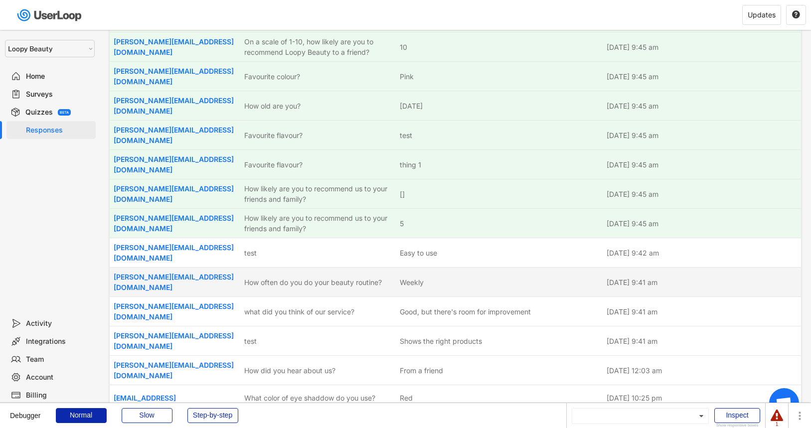
scroll to position [0, 0]
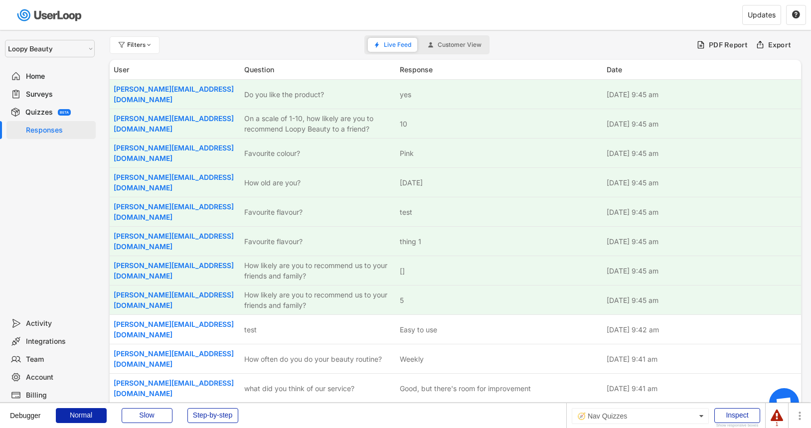
click at [82, 116] on div "Quizzes BETA" at bounding box center [50, 112] width 89 height 18
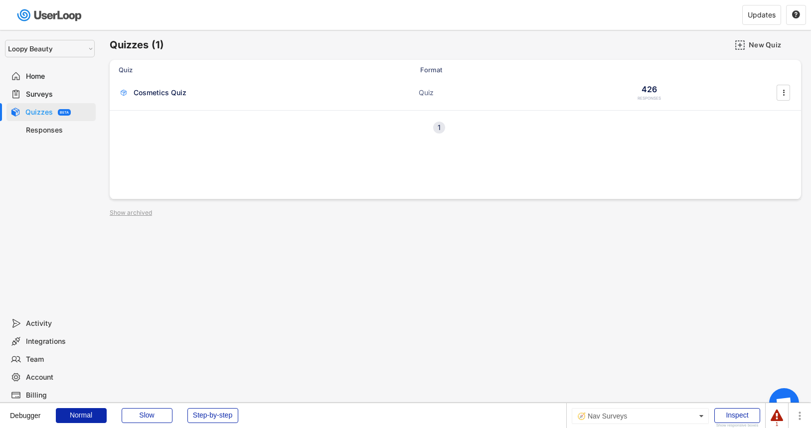
click at [66, 100] on div "Surveys" at bounding box center [50, 94] width 89 height 18
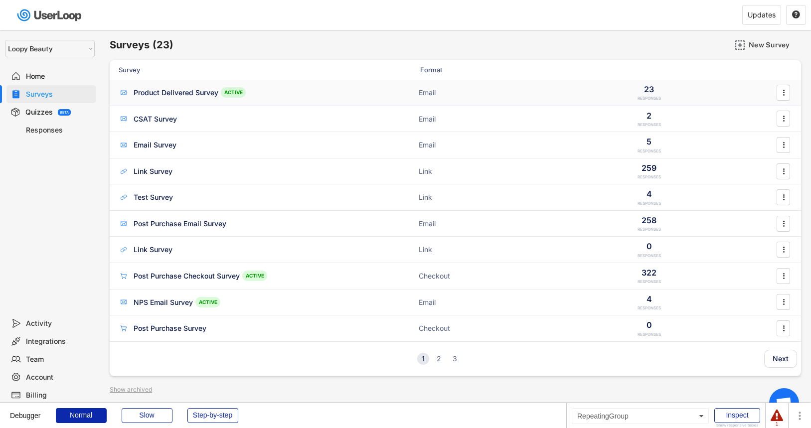
click at [195, 88] on div "Product Delivered Survey" at bounding box center [176, 93] width 85 height 10
click at [181, 170] on div "Link Survey" at bounding box center [218, 171] width 199 height 10
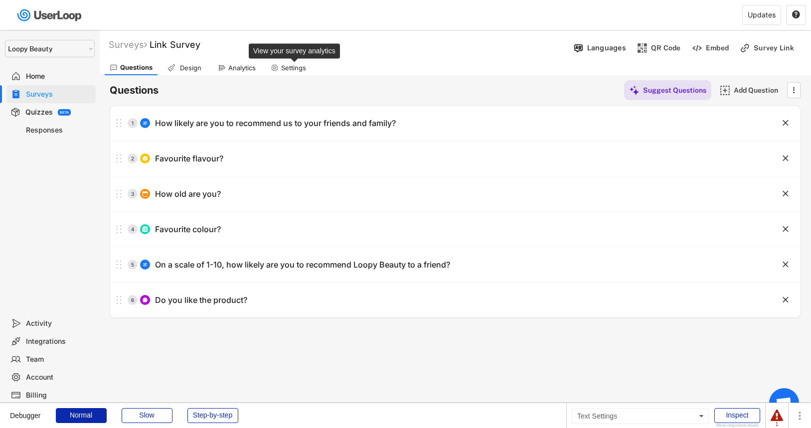
click at [284, 64] on div "Settings" at bounding box center [293, 68] width 25 height 8
select select ""monthly""
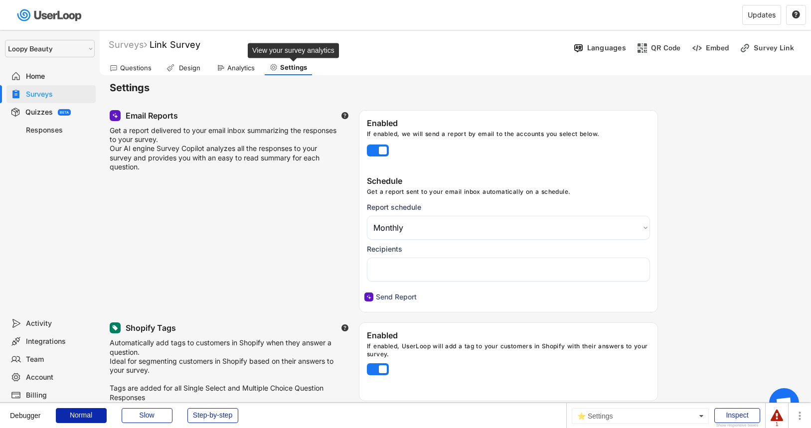
select select "1348695171700984260__LOOKUP__1621425946483x437467764361997950"
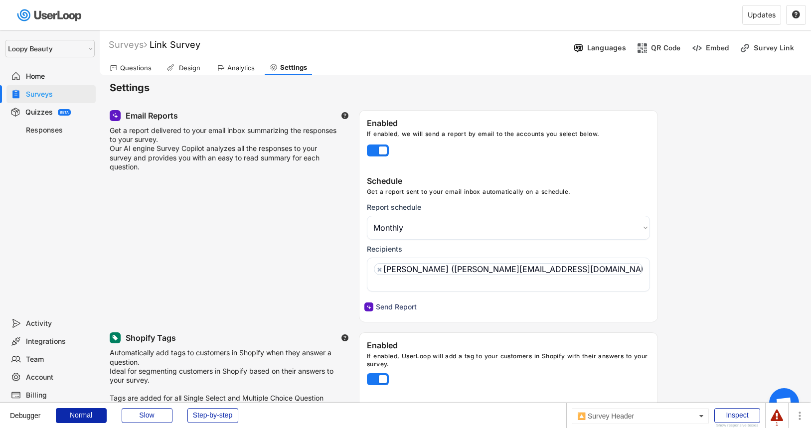
click at [141, 70] on div "Questions" at bounding box center [135, 68] width 31 height 8
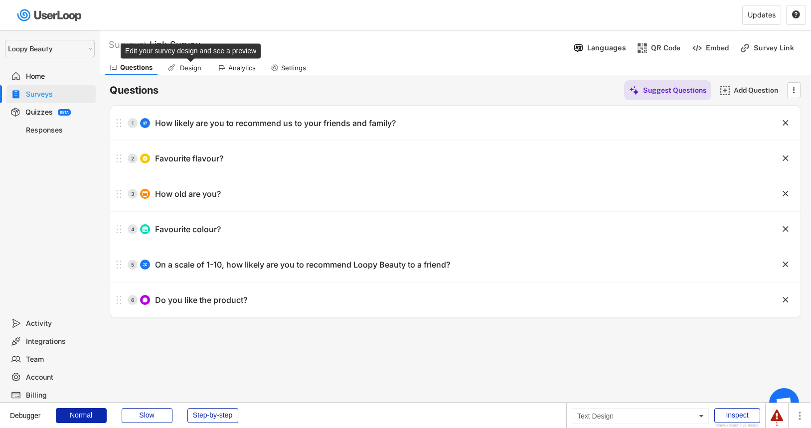
click at [190, 66] on div "Design" at bounding box center [190, 68] width 25 height 8
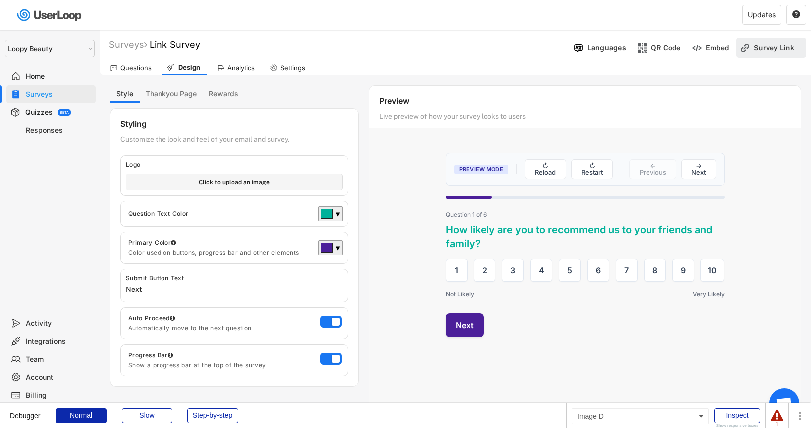
click at [743, 43] on img at bounding box center [745, 48] width 10 height 10
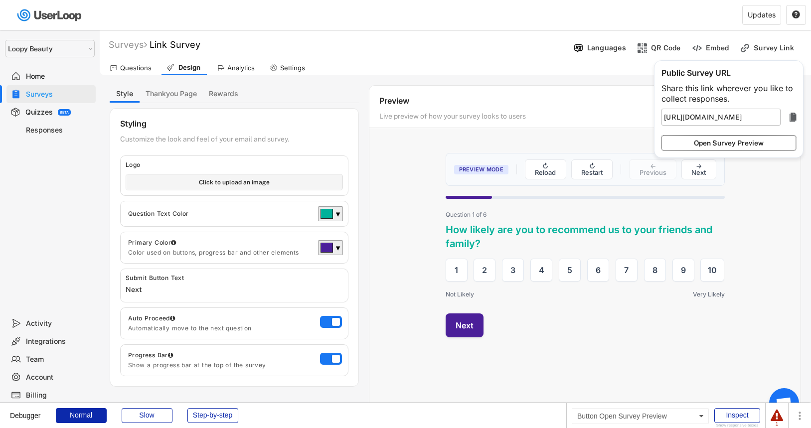
click at [705, 147] on button "Open Survey Preview" at bounding box center [728, 143] width 135 height 15
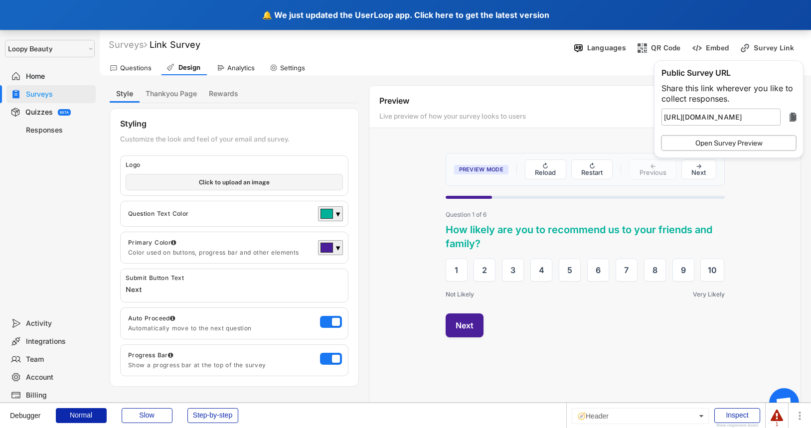
click at [190, 16] on div "🔔 We just updated the UserLoop app. Click here to get the latest version" at bounding box center [405, 15] width 811 height 30
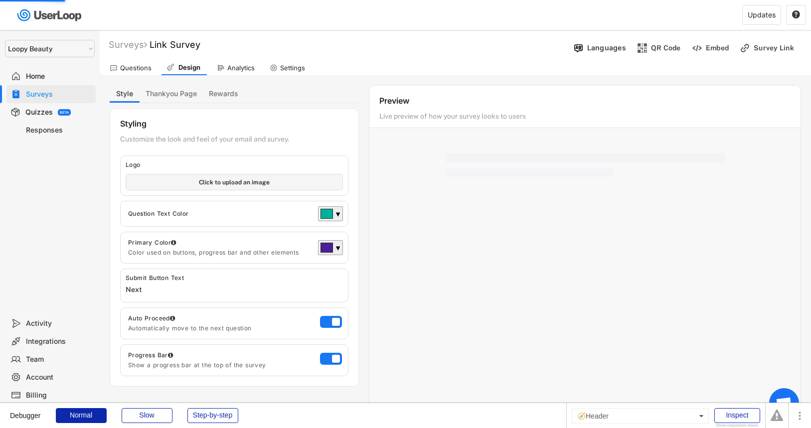
select select ""1348695171700984260__LOOKUP__1621425969652x687239840058835000""
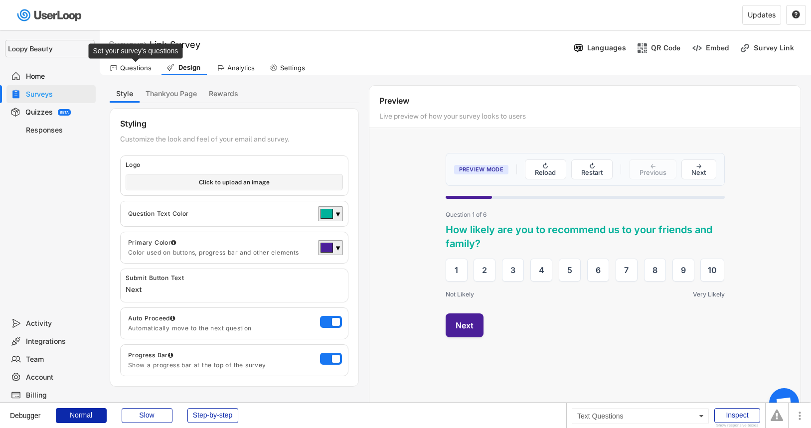
click at [143, 66] on div "Questions" at bounding box center [135, 68] width 31 height 8
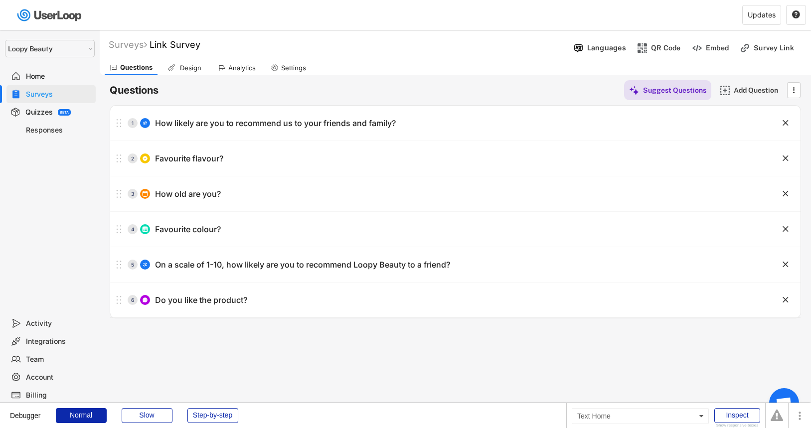
click at [61, 73] on div "Home" at bounding box center [59, 76] width 66 height 9
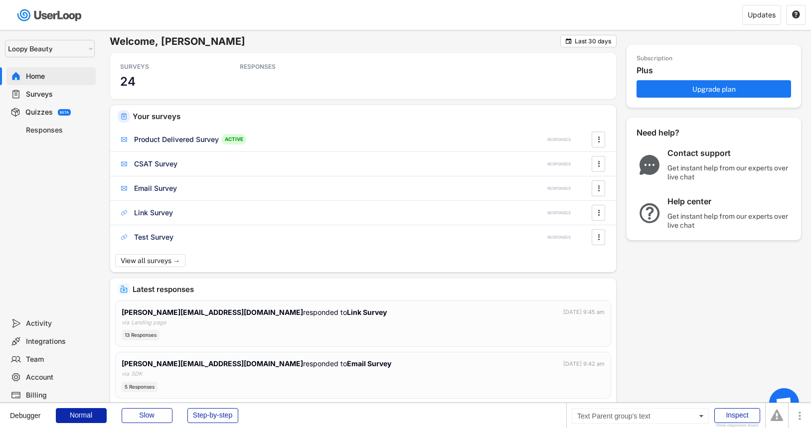
click at [53, 95] on div "Surveys" at bounding box center [59, 94] width 66 height 9
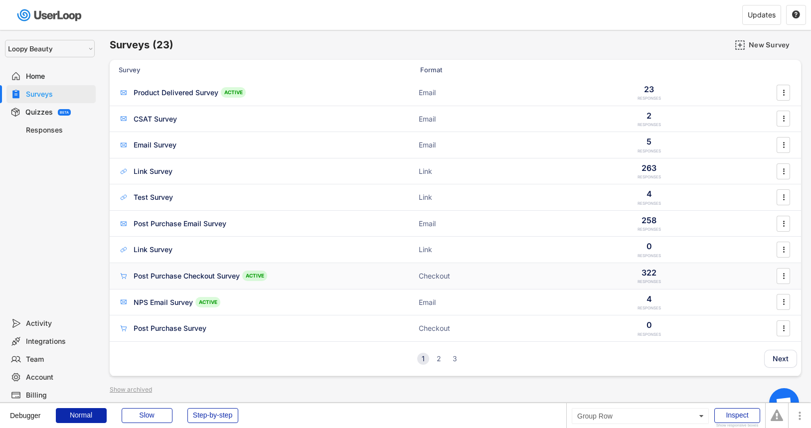
click at [194, 274] on div "Post Purchase Checkout Survey" at bounding box center [187, 276] width 106 height 10
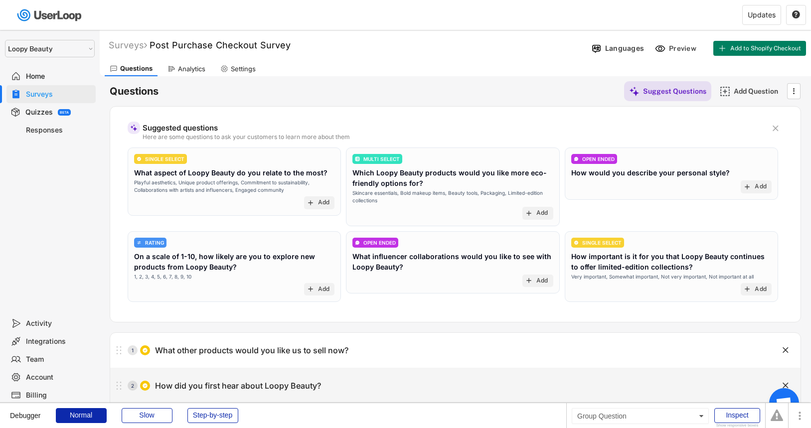
click at [495, 387] on div "2 How did you first hear about Loopy Beauty?" at bounding box center [430, 386] width 641 height 20
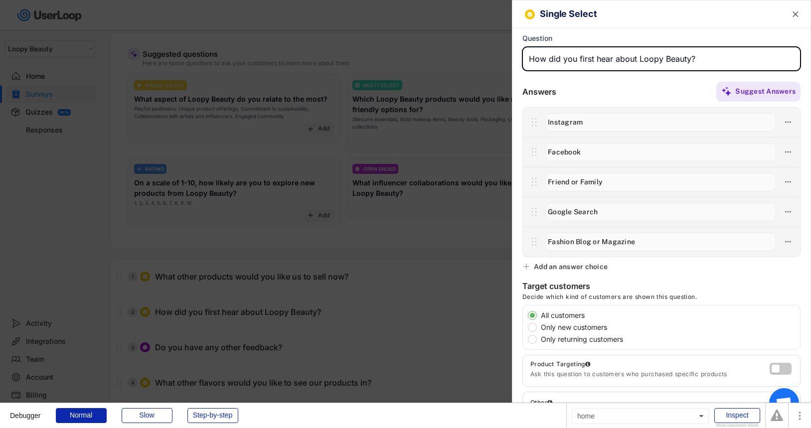
scroll to position [74, 0]
click at [790, 119] on icon at bounding box center [788, 122] width 9 height 9
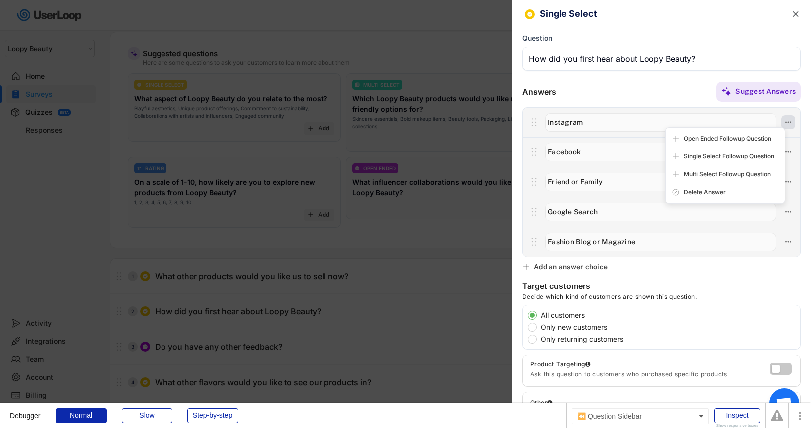
click at [790, 120] on icon at bounding box center [788, 122] width 9 height 9
click at [485, 264] on div at bounding box center [405, 214] width 811 height 428
